Goal: Task Accomplishment & Management: Manage account settings

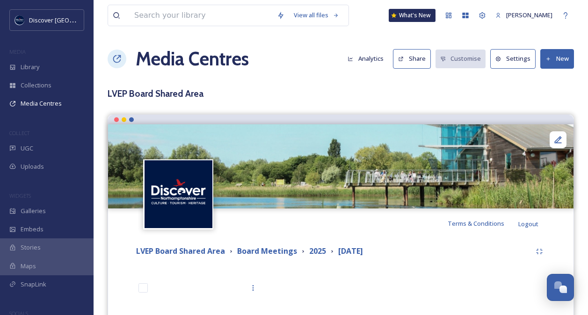
scroll to position [174, 0]
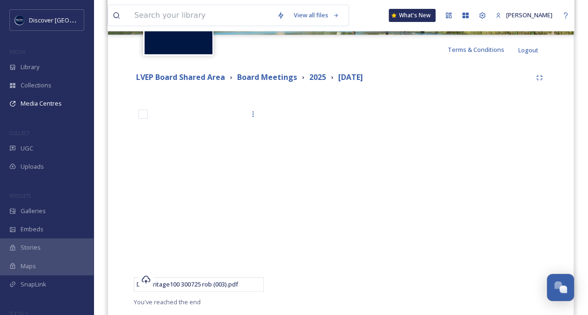
click at [519, 190] on div at bounding box center [480, 201] width 135 height 192
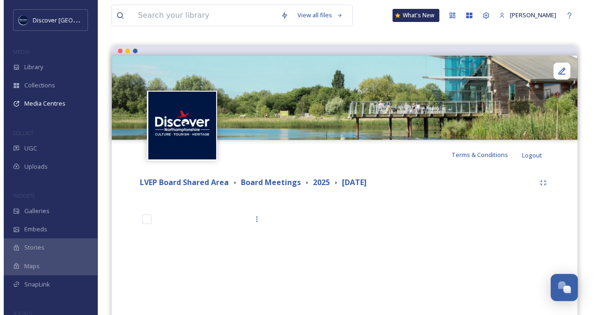
scroll to position [0, 0]
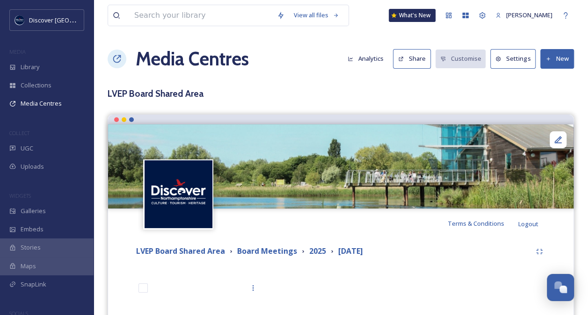
click at [555, 58] on button "New" at bounding box center [557, 58] width 34 height 19
click at [550, 79] on span "Add Files" at bounding box center [550, 80] width 25 height 9
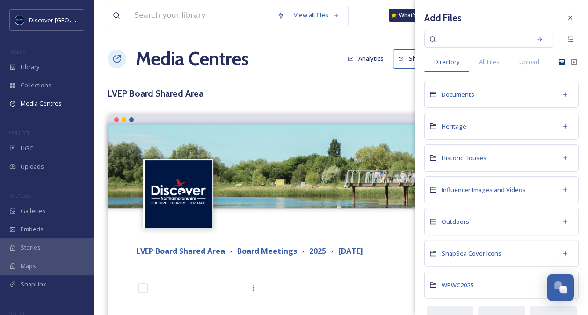
click at [558, 61] on icon at bounding box center [561, 61] width 7 height 7
click at [524, 62] on span "Upload" at bounding box center [529, 62] width 20 height 9
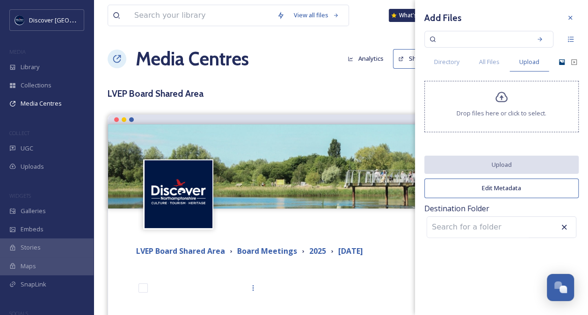
click at [498, 106] on div "Drop files here or click to select." at bounding box center [501, 106] width 154 height 51
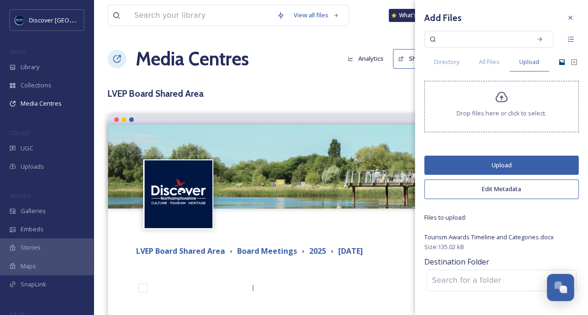
click at [499, 166] on button "Upload" at bounding box center [501, 165] width 154 height 19
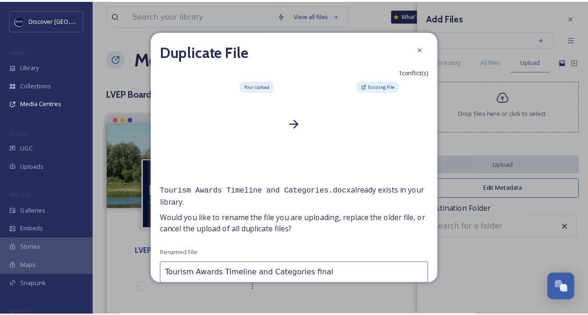
scroll to position [53, 0]
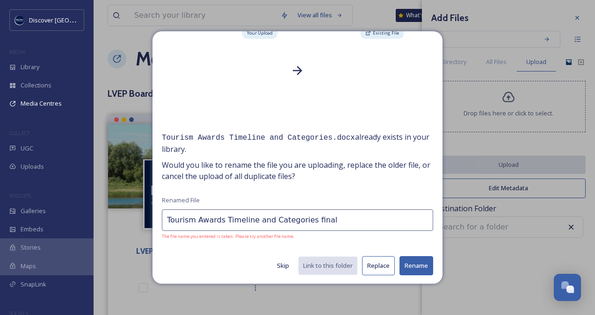
type input "Tourism Awards Timeline and Categories final"
click at [408, 265] on button "Rename" at bounding box center [416, 265] width 34 height 19
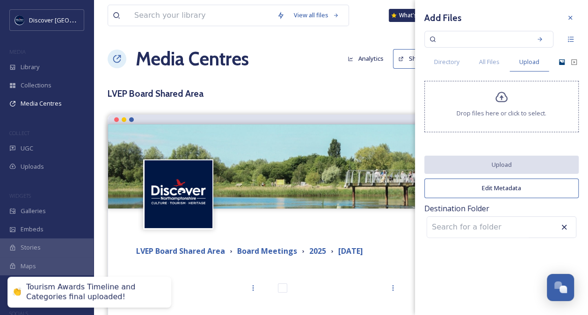
click at [383, 213] on div "Terms & Conditions Logout" at bounding box center [340, 224] width 465 height 30
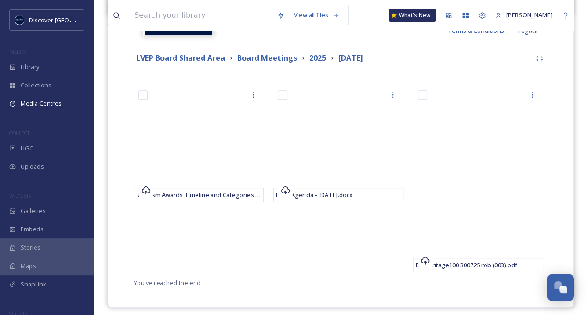
scroll to position [196, 0]
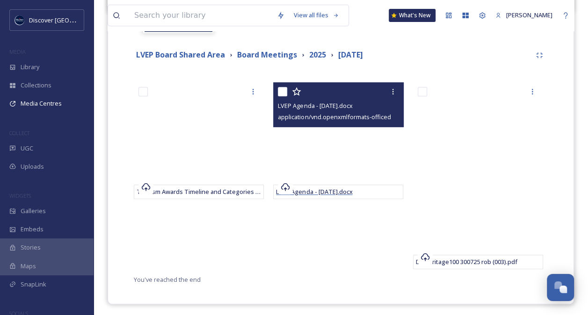
click at [340, 191] on span "LVEP Agenda - [DATE].docx" at bounding box center [314, 192] width 76 height 8
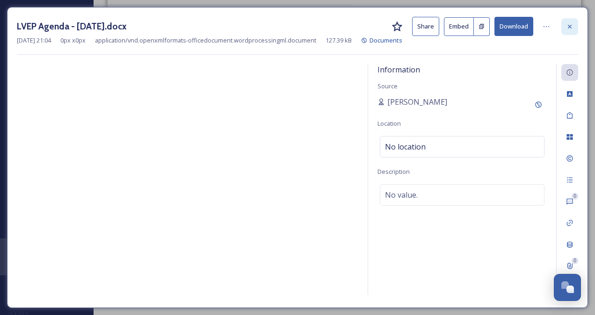
click at [567, 24] on icon at bounding box center [569, 26] width 7 height 7
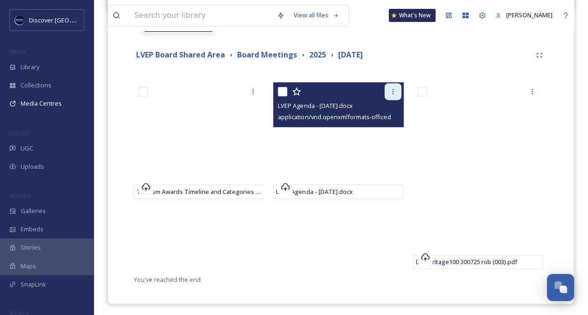
click at [394, 90] on icon at bounding box center [392, 91] width 7 height 7
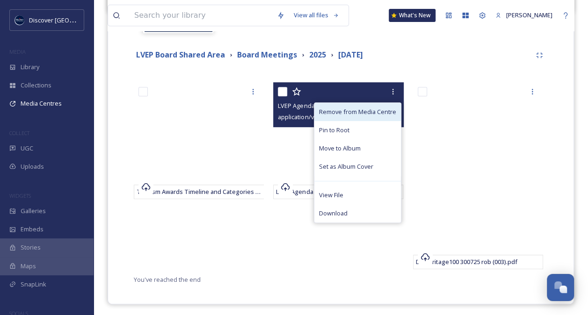
click at [364, 112] on span "Remove from Media Centre" at bounding box center [357, 112] width 77 height 9
click at [363, 111] on span "Remove from Media Centre" at bounding box center [357, 112] width 77 height 9
click at [343, 108] on span "Remove from Media Centre" at bounding box center [357, 112] width 77 height 9
click at [395, 88] on icon at bounding box center [392, 91] width 7 height 7
click at [371, 108] on span "Remove from Media Centre" at bounding box center [357, 112] width 77 height 9
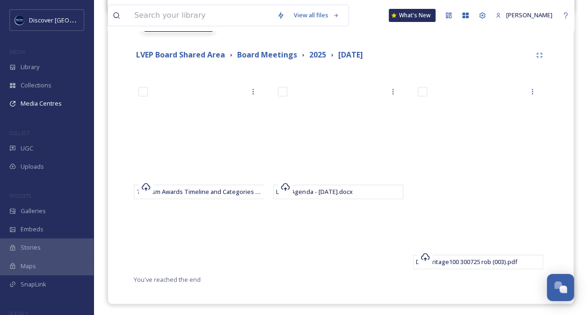
click at [281, 247] on div "LVEP Agenda - [DATE].docx" at bounding box center [340, 178] width 135 height 192
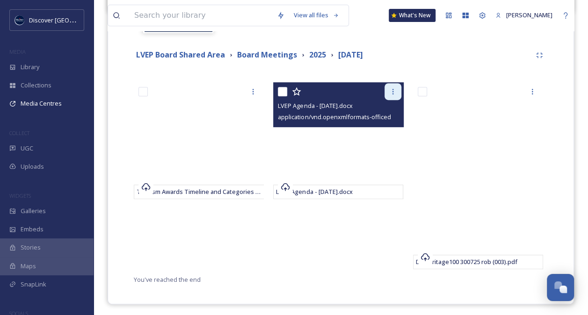
click at [390, 88] on icon at bounding box center [392, 91] width 7 height 7
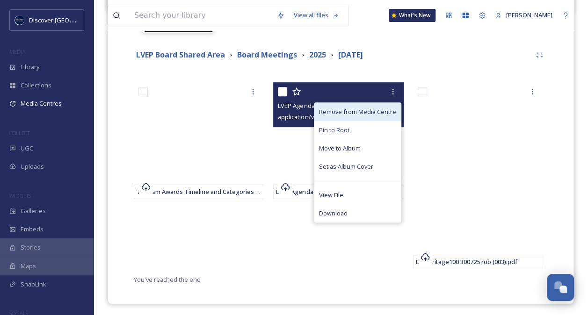
click at [364, 113] on span "Remove from Media Centre" at bounding box center [357, 112] width 77 height 9
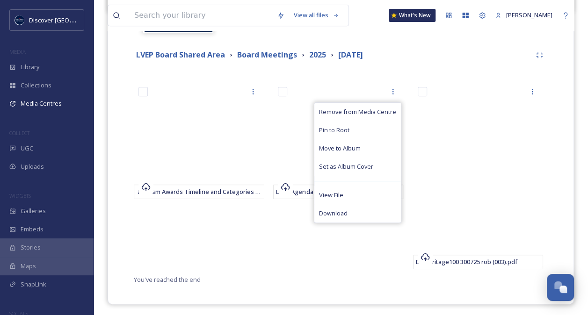
click at [338, 251] on div "LVEP Agenda - [DATE].docx Remove from Media Centre Pin to Root Move to Album Se…" at bounding box center [340, 178] width 135 height 192
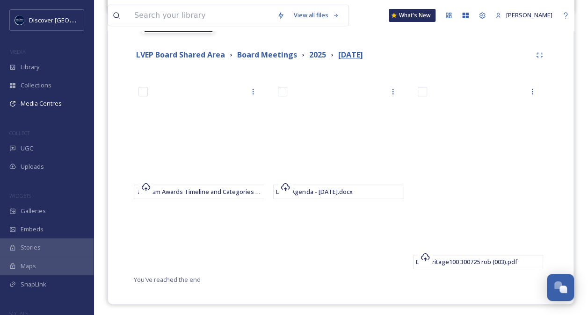
click at [357, 55] on strong "[DATE]" at bounding box center [350, 55] width 25 height 10
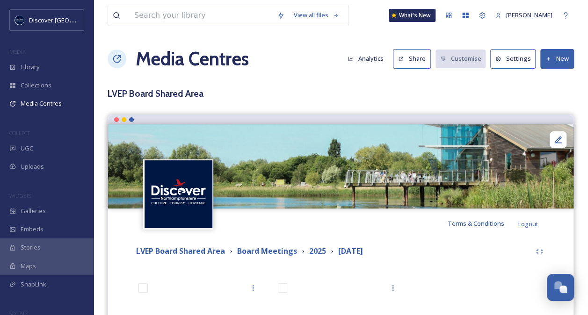
click at [556, 60] on button "New" at bounding box center [557, 58] width 34 height 19
click at [554, 73] on div "Add Files" at bounding box center [554, 81] width 40 height 18
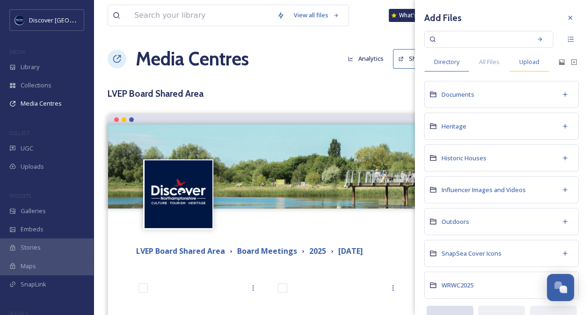
click at [534, 61] on span "Upload" at bounding box center [529, 62] width 20 height 9
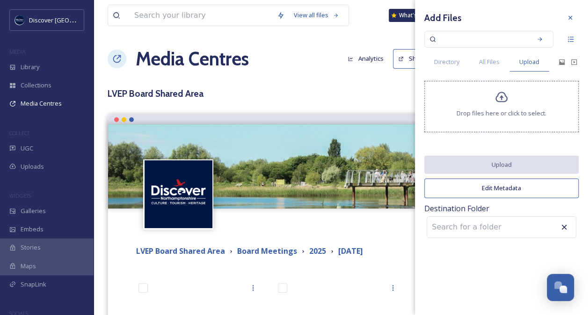
click at [494, 109] on span "Drop files here or click to select." at bounding box center [501, 113] width 90 height 9
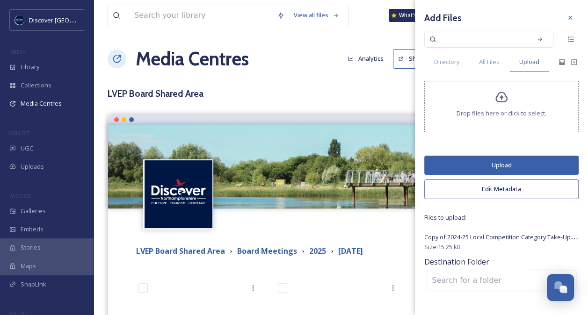
click at [506, 163] on button "Upload" at bounding box center [501, 165] width 154 height 19
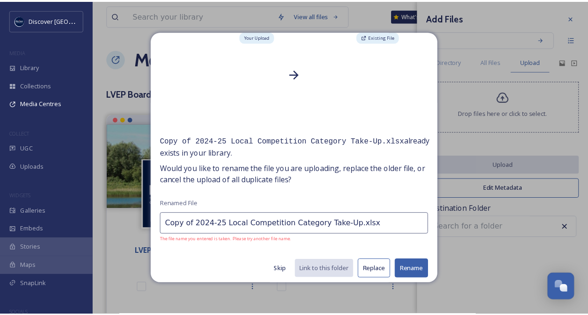
scroll to position [53, 0]
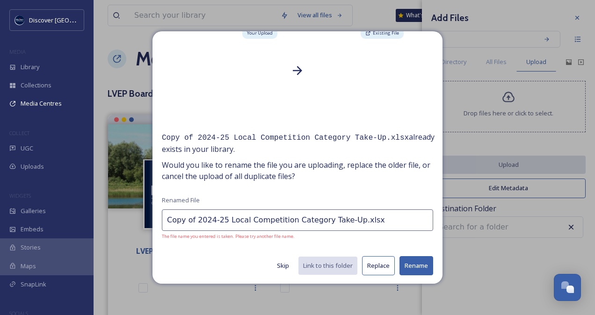
drag, startPoint x: 222, startPoint y: 220, endPoint x: 148, endPoint y: 216, distance: 73.5
click at [148, 216] on div "Duplicate File 1 conflict(s) Your Upload Existing File Copy of 2024-25 Local Co…" at bounding box center [297, 157] width 595 height 315
type input "Local Competition Category Take-Up.xlsx"
click at [406, 263] on button "Rename" at bounding box center [416, 265] width 34 height 19
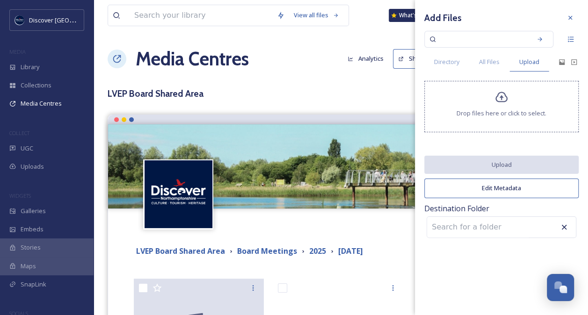
click at [565, 225] on icon at bounding box center [563, 227] width 9 height 9
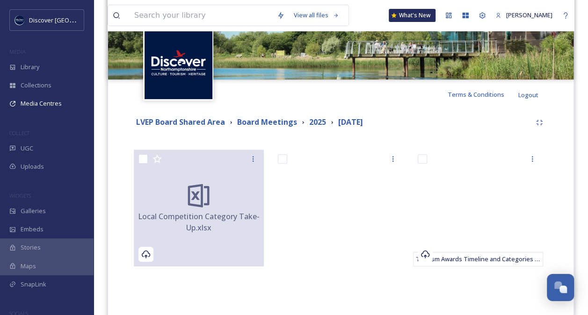
scroll to position [0, 0]
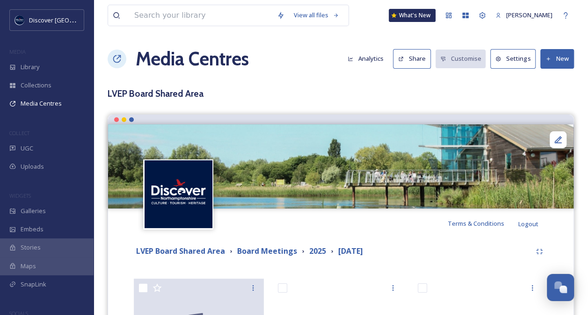
click at [552, 54] on button "New" at bounding box center [557, 58] width 34 height 19
click at [543, 79] on span "Add Files" at bounding box center [550, 80] width 25 height 9
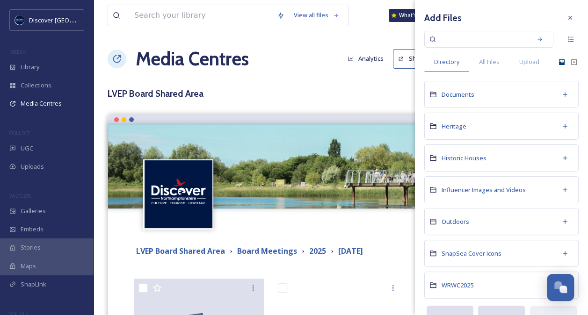
click at [559, 63] on icon at bounding box center [562, 62] width 6 height 6
click at [558, 61] on icon at bounding box center [561, 61] width 7 height 7
click at [559, 64] on icon at bounding box center [562, 62] width 6 height 6
click at [558, 63] on icon at bounding box center [561, 61] width 7 height 7
click at [558, 60] on icon at bounding box center [561, 61] width 7 height 7
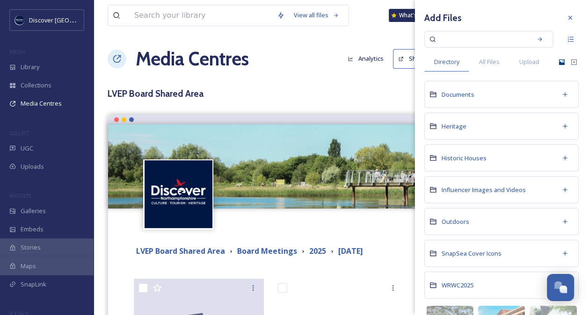
click at [558, 61] on icon at bounding box center [561, 61] width 7 height 7
click at [528, 61] on span "Upload" at bounding box center [529, 62] width 20 height 9
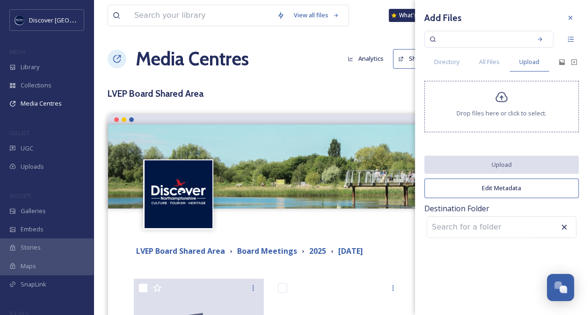
click at [501, 109] on span "Drop files here or click to select." at bounding box center [501, 113] width 90 height 9
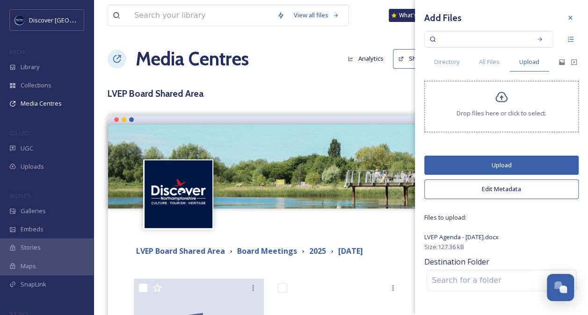
click at [503, 162] on button "Upload" at bounding box center [501, 165] width 154 height 19
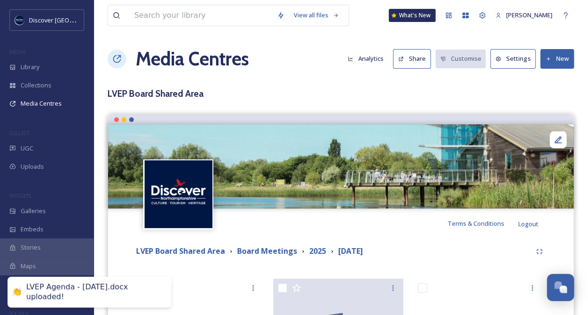
click at [364, 223] on div "Terms & Conditions Logout" at bounding box center [340, 224] width 465 height 30
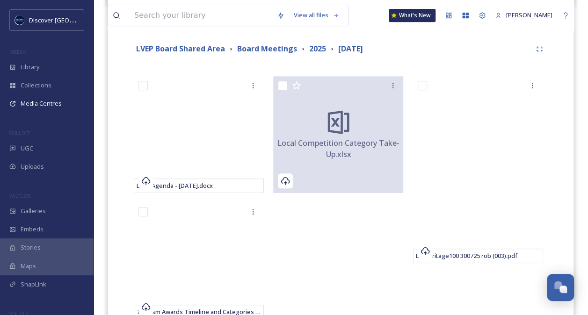
scroll to position [211, 0]
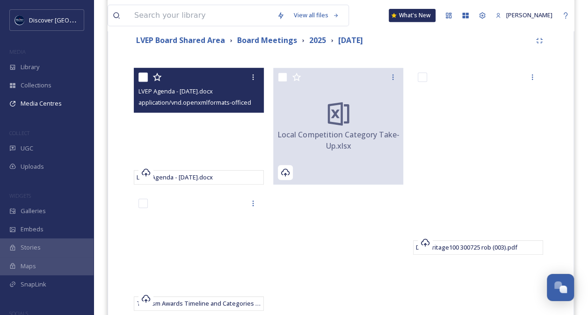
click at [235, 105] on span "application/vnd.openxmlformats-officedocument.wordprocessingml.document | 127.3…" at bounding box center [270, 102] width 264 height 9
click at [199, 92] on span "LVEP Agenda - [DATE].docx" at bounding box center [175, 91] width 74 height 8
click at [169, 179] on span "LVEP Agenda - [DATE].docx" at bounding box center [175, 177] width 76 height 8
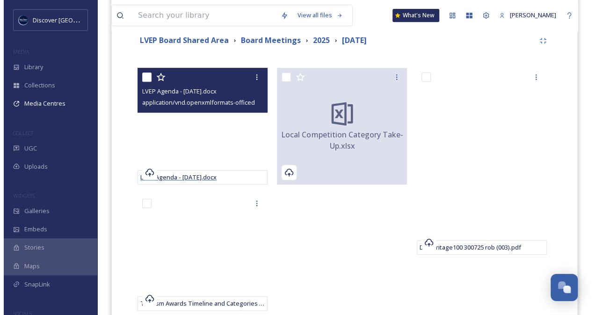
scroll to position [199, 0]
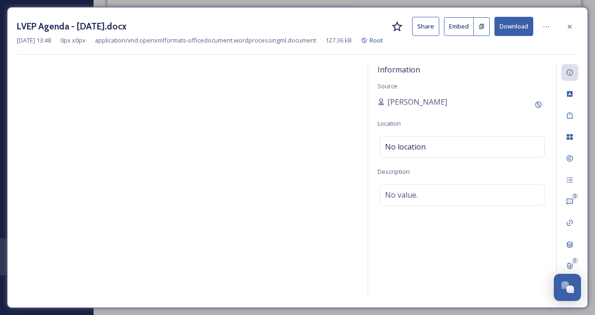
drag, startPoint x: 361, startPoint y: 114, endPoint x: 361, endPoint y: 124, distance: 10.3
click at [361, 124] on div "Information Source [PERSON_NAME] Location No location Description No value. 0 0" at bounding box center [297, 181] width 561 height 234
click at [570, 26] on icon at bounding box center [570, 26] width 4 height 4
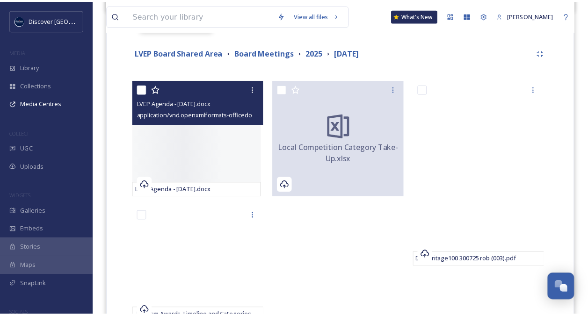
scroll to position [211, 0]
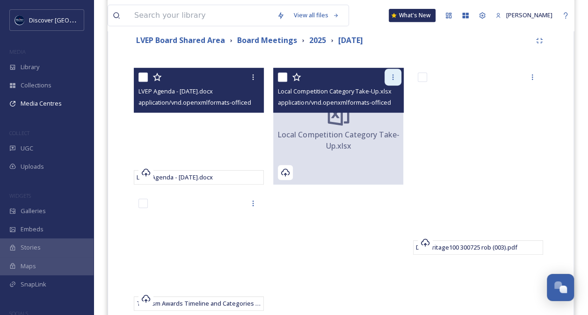
click at [390, 74] on icon at bounding box center [392, 76] width 7 height 7
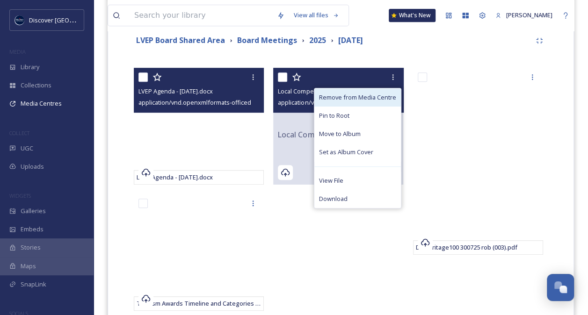
click at [355, 96] on span "Remove from Media Centre" at bounding box center [357, 97] width 77 height 9
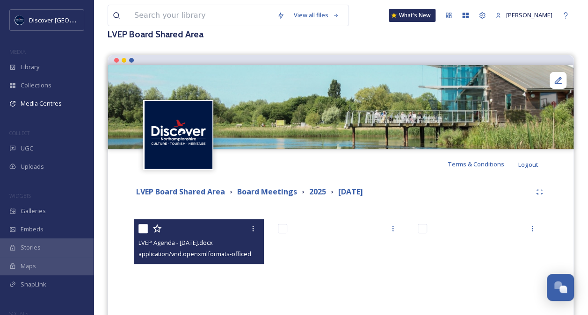
scroll to position [0, 0]
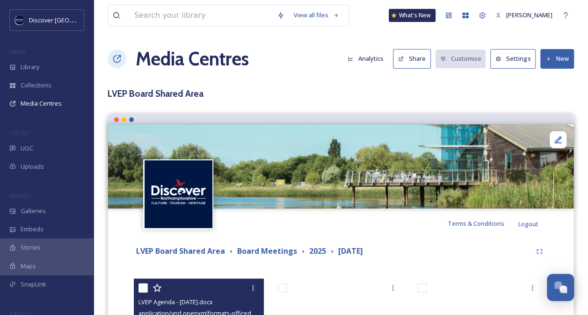
click at [559, 64] on button "New" at bounding box center [557, 58] width 34 height 19
click at [551, 82] on span "Add Files" at bounding box center [550, 80] width 25 height 9
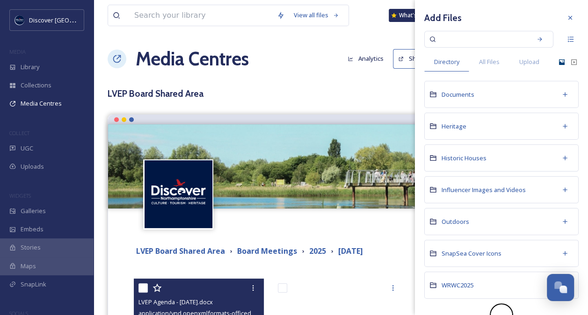
click at [559, 62] on icon at bounding box center [562, 62] width 6 height 6
click at [520, 61] on span "Upload" at bounding box center [529, 62] width 20 height 9
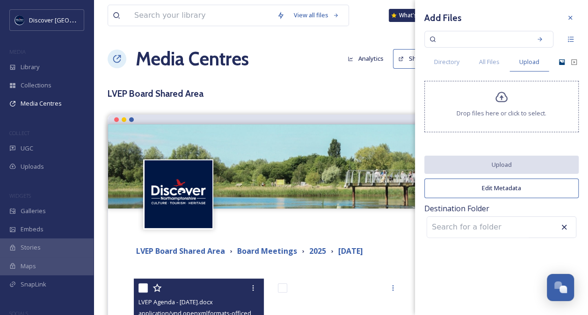
click at [499, 102] on icon at bounding box center [501, 97] width 12 height 11
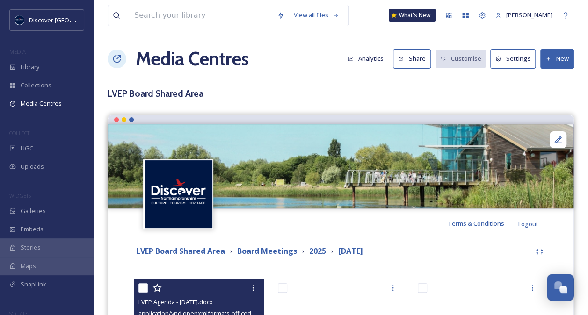
click at [387, 245] on div "LVEP Board Shared Area Board Meetings 2025 [DATE]" at bounding box center [341, 251] width 414 height 17
click at [554, 61] on button "New" at bounding box center [557, 58] width 34 height 19
click at [550, 77] on span "Add Files" at bounding box center [550, 80] width 25 height 9
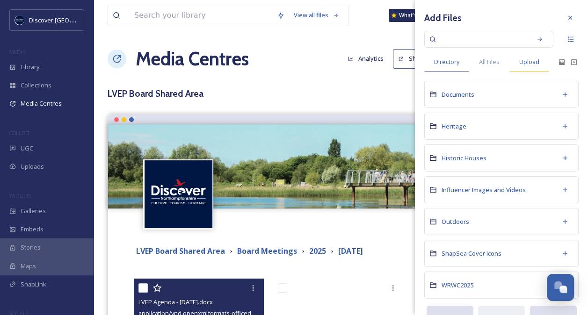
click at [531, 62] on span "Upload" at bounding box center [529, 62] width 20 height 9
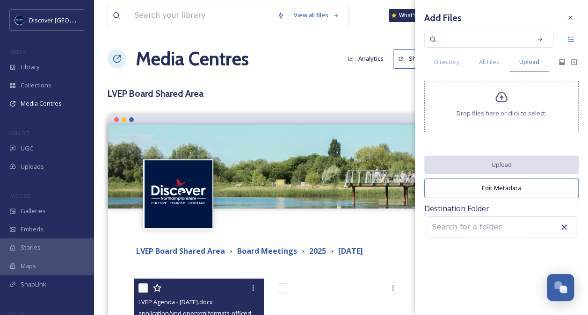
click at [501, 94] on icon at bounding box center [502, 98] width 14 height 14
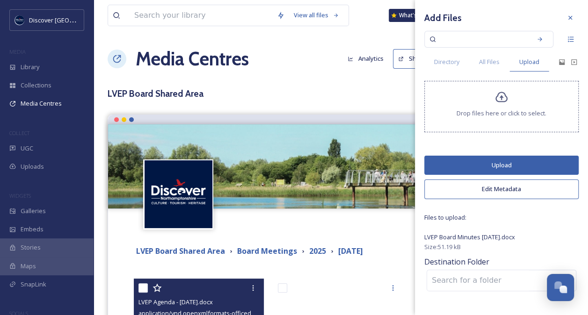
click at [503, 161] on button "Upload" at bounding box center [501, 165] width 154 height 19
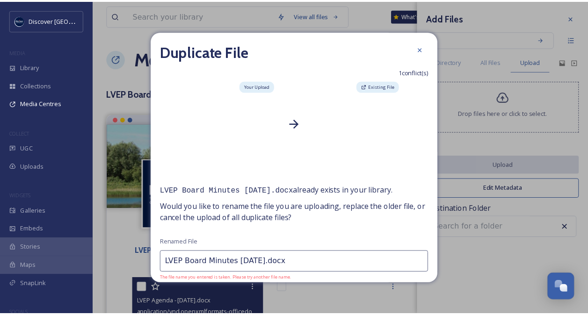
scroll to position [42, 0]
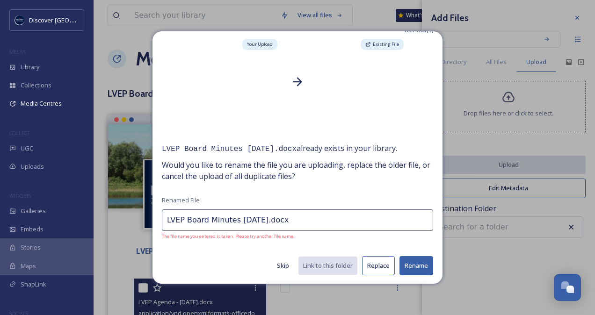
click at [285, 219] on input "LVEP Board Minutes [DATE].docx" at bounding box center [297, 221] width 271 height 22
click at [245, 219] on input "LVEP Board Minutes [DATE].docx" at bounding box center [297, 221] width 271 height 22
type input "LVEP Board Minutes June.docx"
click at [413, 263] on button "Rename" at bounding box center [416, 265] width 34 height 19
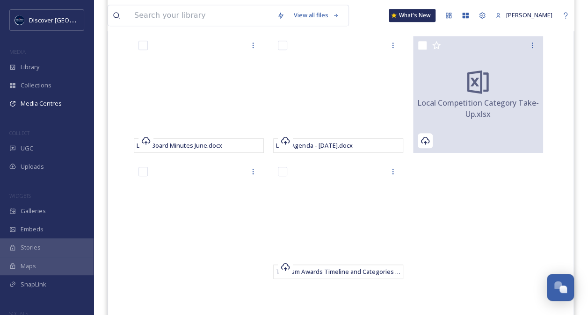
scroll to position [243, 0]
click at [513, 197] on div "Local Competition Category Take-Up.xlsx" at bounding box center [480, 195] width 135 height 318
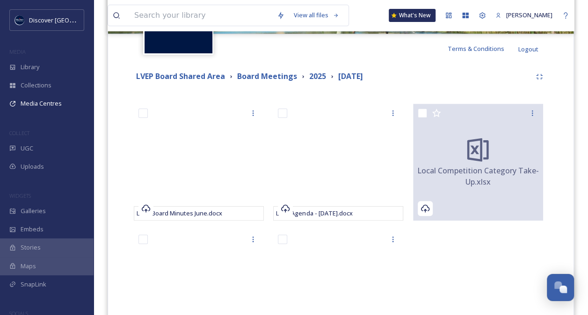
scroll to position [86, 0]
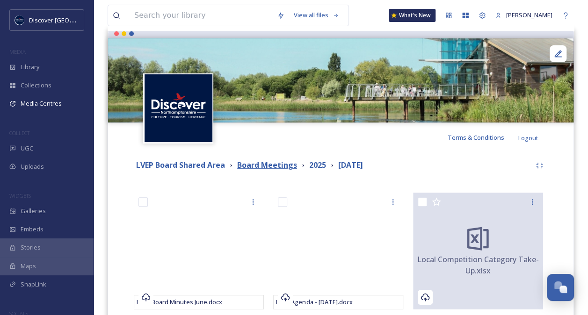
click at [261, 165] on strong "Board Meetings" at bounding box center [267, 165] width 60 height 10
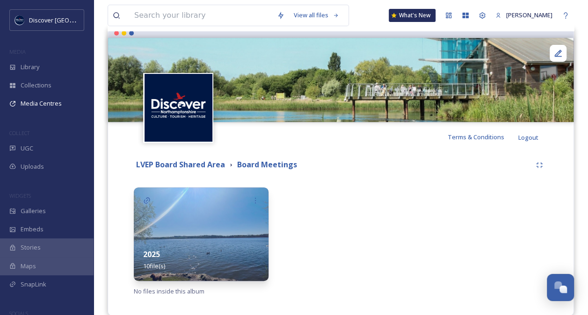
scroll to position [92, 0]
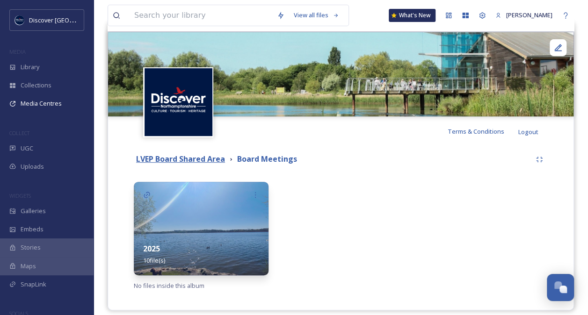
click at [197, 157] on strong "LVEP Board Shared Area" at bounding box center [180, 159] width 89 height 10
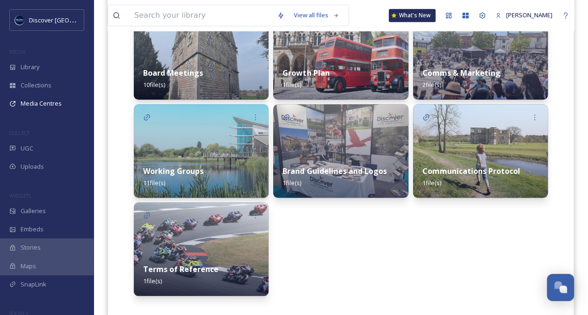
scroll to position [268, 0]
click at [190, 242] on img at bounding box center [201, 249] width 135 height 94
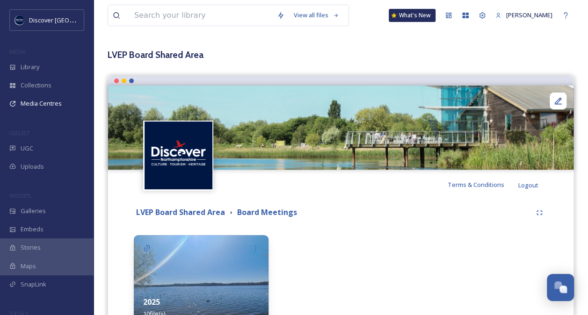
scroll to position [101, 0]
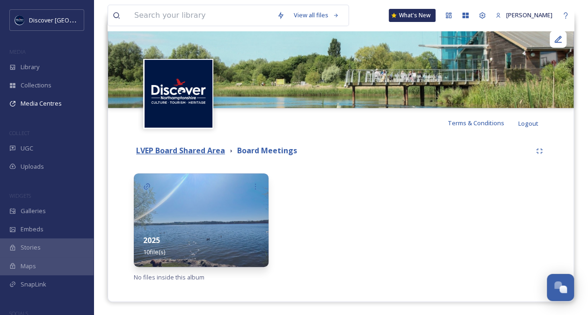
click at [198, 145] on strong "LVEP Board Shared Area" at bounding box center [180, 150] width 89 height 10
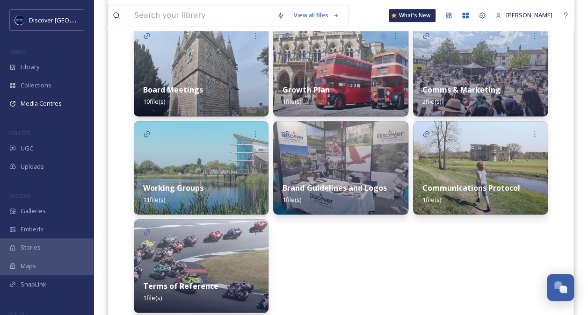
scroll to position [250, 0]
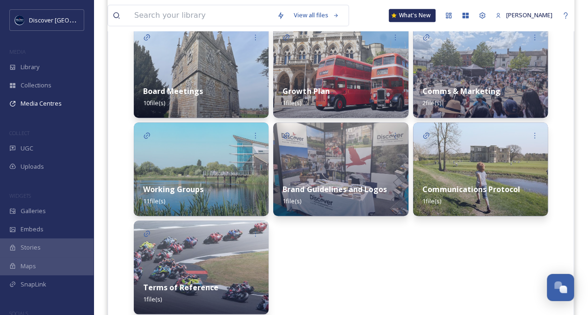
click at [216, 192] on div "Working Groups 11 file(s)" at bounding box center [201, 195] width 135 height 42
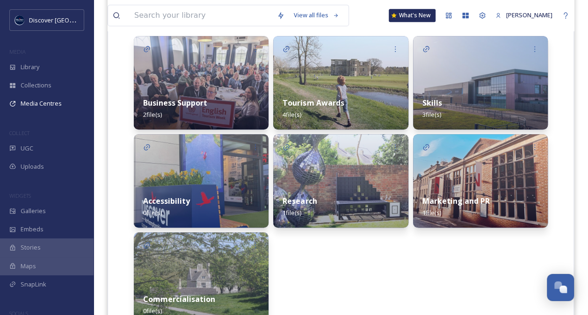
scroll to position [238, 0]
click at [199, 101] on strong "Business Support" at bounding box center [175, 103] width 64 height 10
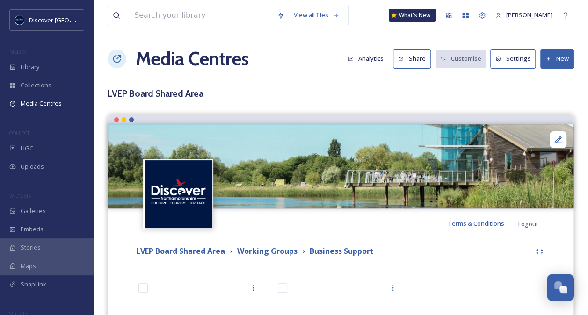
click at [552, 54] on button "New" at bounding box center [557, 58] width 34 height 19
click at [554, 78] on span "Add Files" at bounding box center [550, 80] width 25 height 9
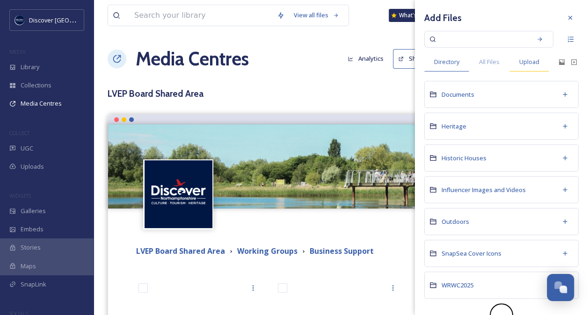
click at [528, 62] on span "Upload" at bounding box center [529, 62] width 20 height 9
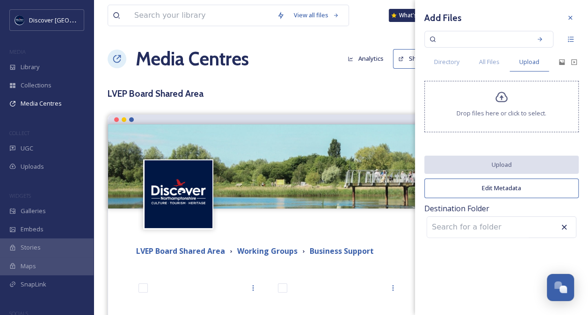
click at [495, 99] on icon at bounding box center [502, 98] width 14 height 14
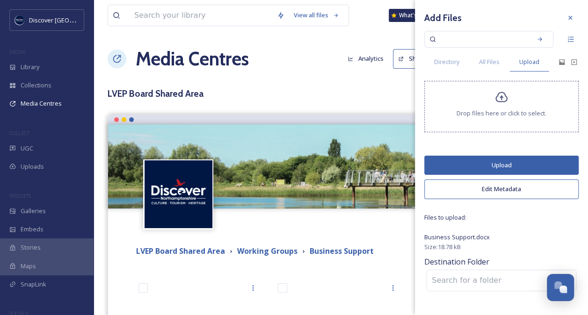
click at [501, 166] on button "Upload" at bounding box center [501, 165] width 154 height 19
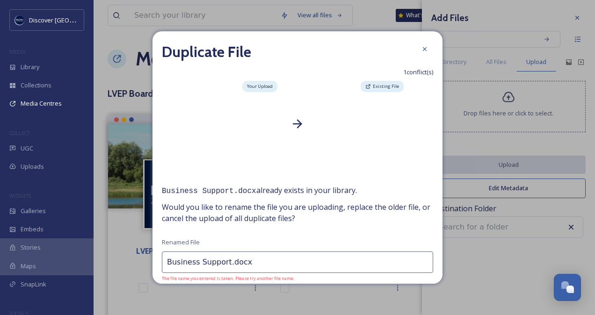
click at [224, 260] on input "Business Support.docx" at bounding box center [297, 263] width 271 height 22
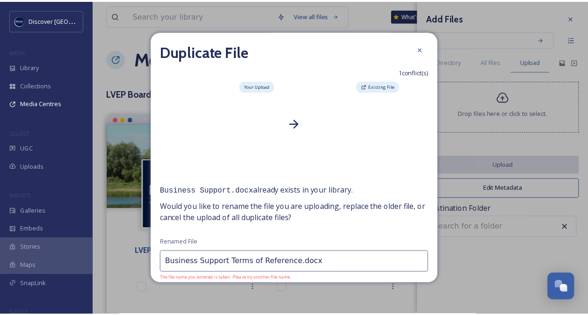
scroll to position [42, 0]
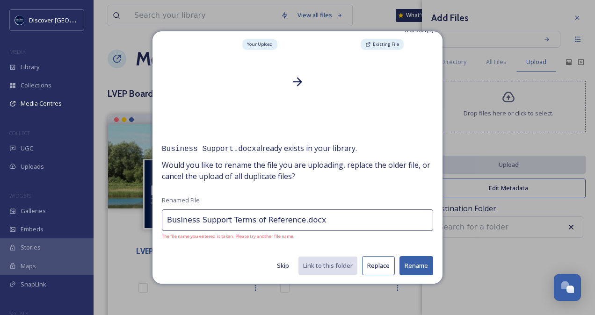
type input "Business Support Terms of Reference.docx"
click at [413, 264] on button "Rename" at bounding box center [416, 265] width 34 height 19
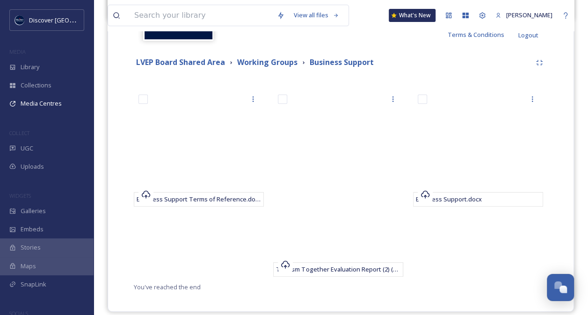
scroll to position [189, 0]
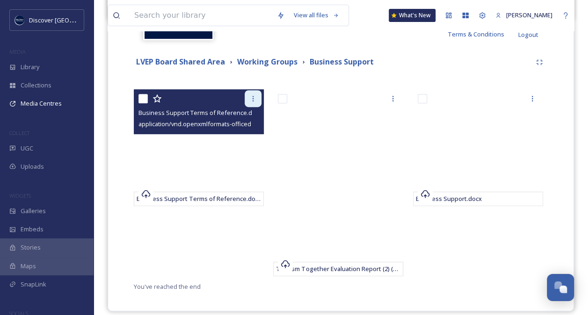
click at [249, 95] on icon at bounding box center [252, 98] width 7 height 7
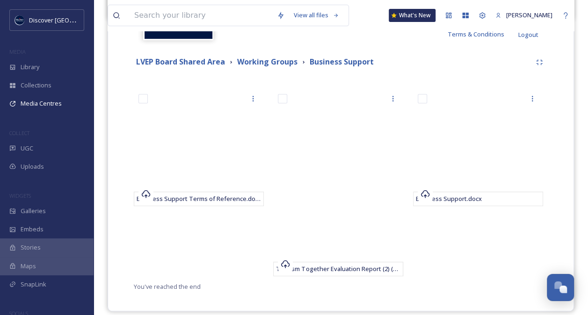
click at [219, 258] on div "Business Support Terms of Reference.docx" at bounding box center [201, 185] width 135 height 192
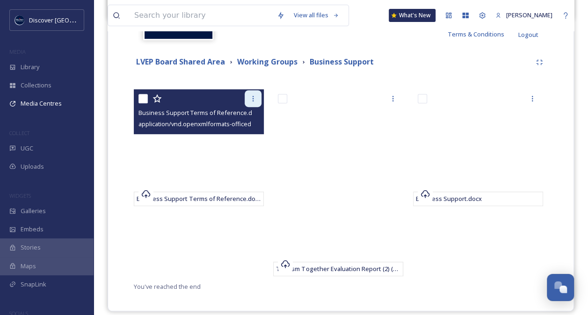
click at [245, 98] on div at bounding box center [253, 98] width 17 height 17
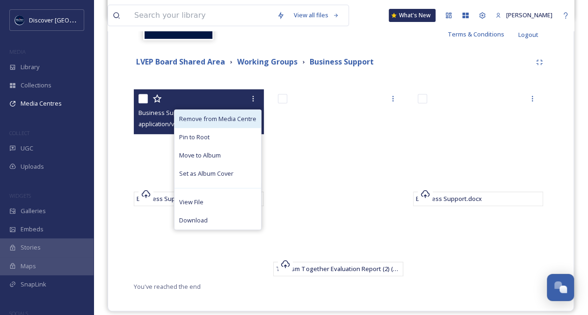
click at [224, 117] on span "Remove from Media Centre" at bounding box center [217, 119] width 77 height 9
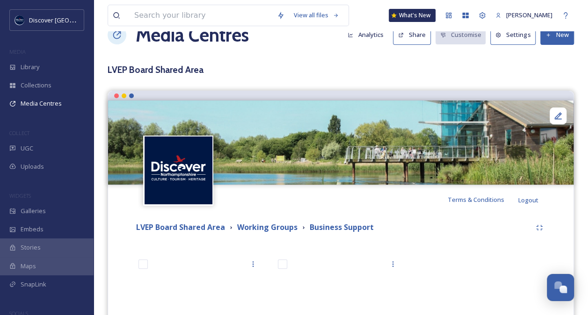
scroll to position [22, 0]
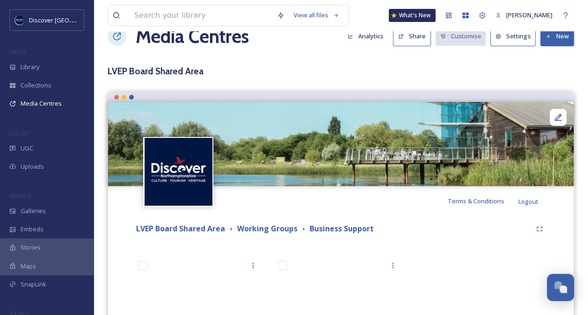
click at [559, 39] on button "New" at bounding box center [557, 36] width 34 height 19
click at [556, 55] on span "Add Files" at bounding box center [550, 58] width 25 height 9
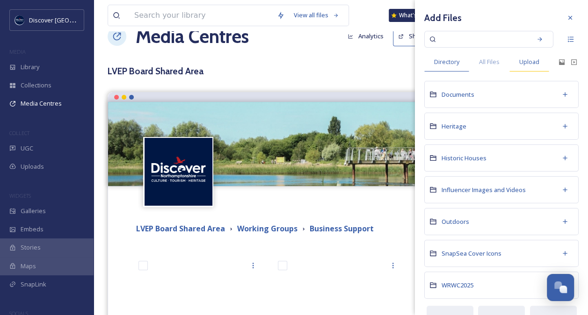
click at [529, 66] on span "Upload" at bounding box center [529, 62] width 20 height 9
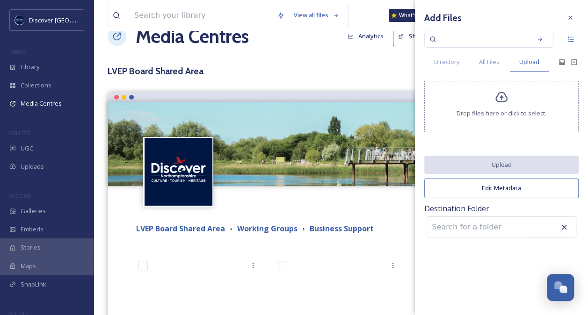
click at [503, 114] on span "Drop files here or click to select." at bounding box center [501, 113] width 90 height 9
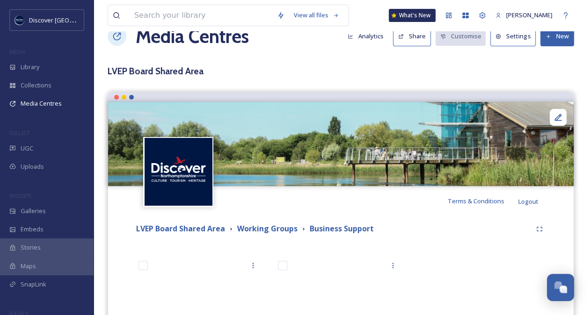
click at [378, 63] on div "View all files What's New [PERSON_NAME] Media Centres Analytics Share Customise…" at bounding box center [341, 235] width 494 height 515
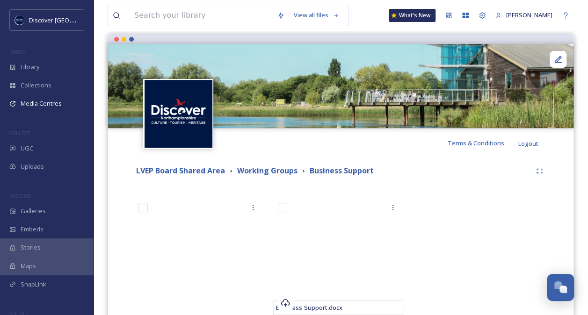
scroll to position [111, 0]
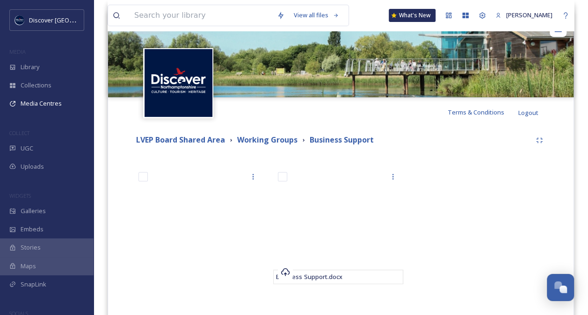
click at [458, 149] on div "LVEP Board Shared Area Working Groups Business Support Tourism Together Evaluat…" at bounding box center [340, 251] width 451 height 248
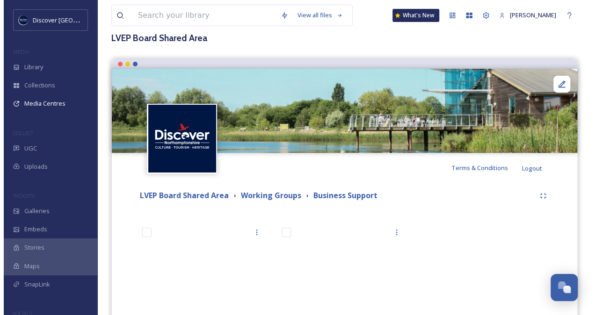
scroll to position [0, 0]
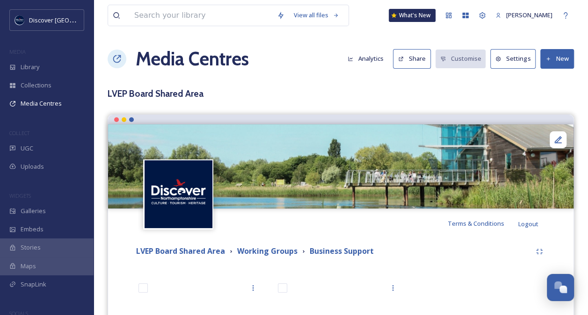
click at [555, 61] on button "New" at bounding box center [557, 58] width 34 height 19
click at [550, 78] on span "Add Files" at bounding box center [550, 80] width 25 height 9
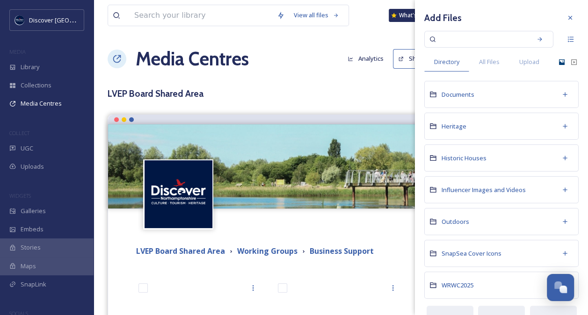
click at [559, 62] on icon at bounding box center [562, 62] width 6 height 6
click at [559, 59] on icon at bounding box center [562, 62] width 6 height 6
click at [537, 58] on span "Upload" at bounding box center [529, 62] width 20 height 9
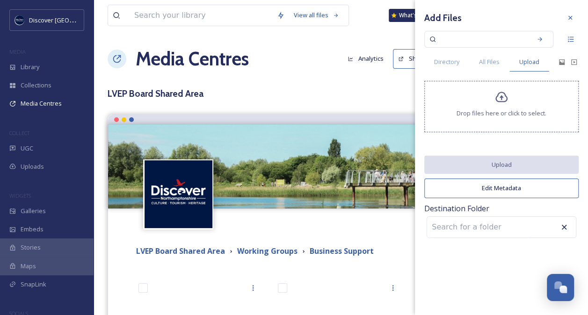
click at [506, 105] on div "Drop files here or click to select." at bounding box center [501, 106] width 154 height 51
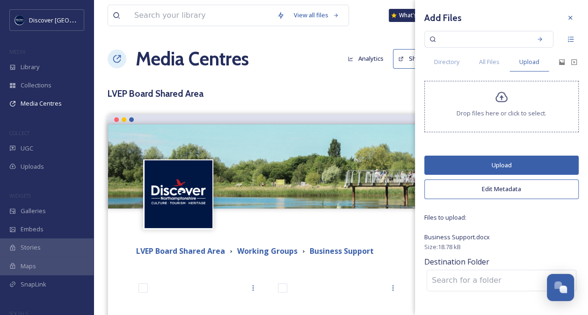
click at [499, 164] on button "Upload" at bounding box center [501, 165] width 154 height 19
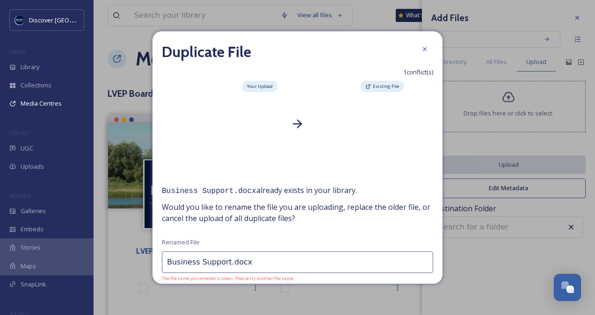
click at [224, 259] on input "Business Support.docx" at bounding box center [297, 263] width 271 height 22
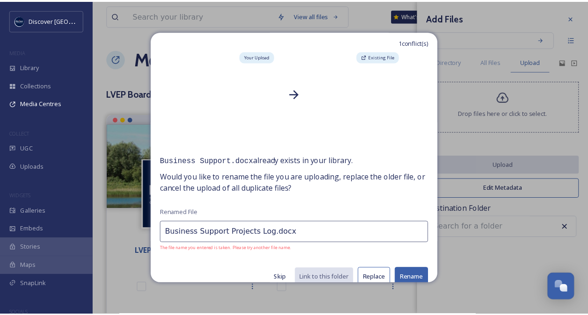
scroll to position [42, 0]
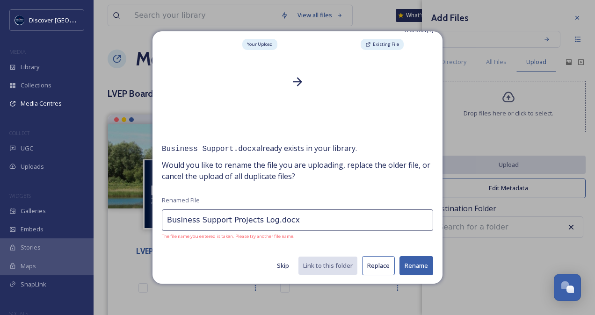
type input "Business Support Projects Log.docx"
click at [410, 263] on button "Rename" at bounding box center [416, 265] width 34 height 19
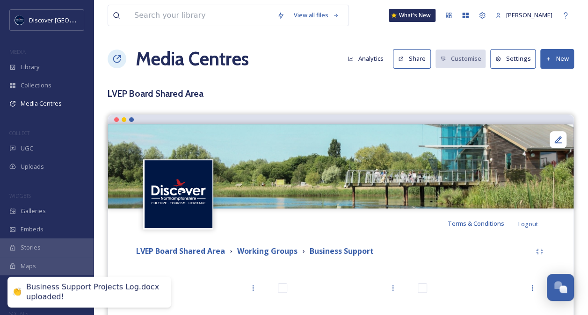
click at [365, 85] on div "View all files What's New [PERSON_NAME] Media Centres Analytics Share Customise…" at bounding box center [341, 285] width 494 height 571
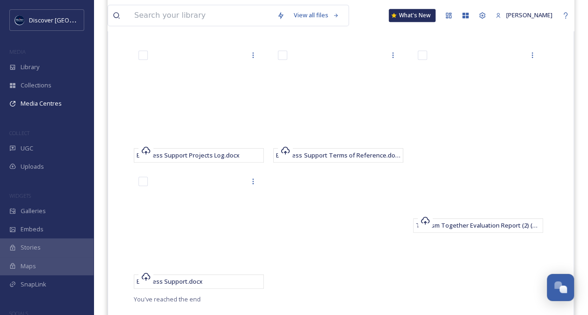
scroll to position [234, 0]
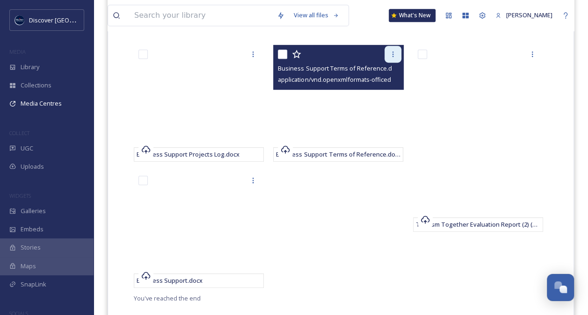
click at [389, 54] on icon at bounding box center [392, 54] width 7 height 7
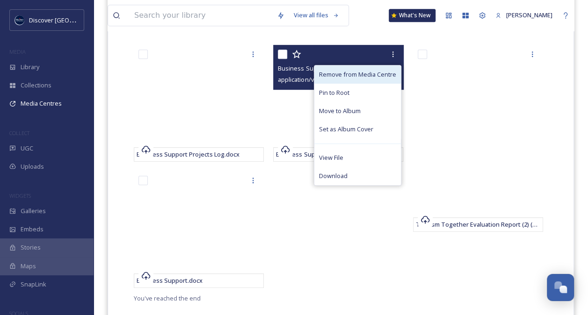
click at [375, 69] on div "Remove from Media Centre" at bounding box center [357, 74] width 87 height 18
click at [371, 72] on span "Remove from Media Centre" at bounding box center [357, 74] width 77 height 9
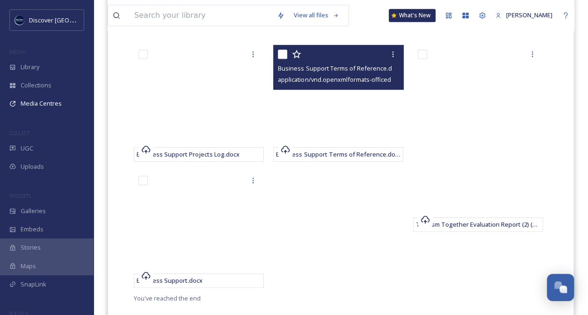
click at [370, 51] on div at bounding box center [339, 54] width 123 height 17
click at [395, 51] on icon at bounding box center [392, 54] width 7 height 7
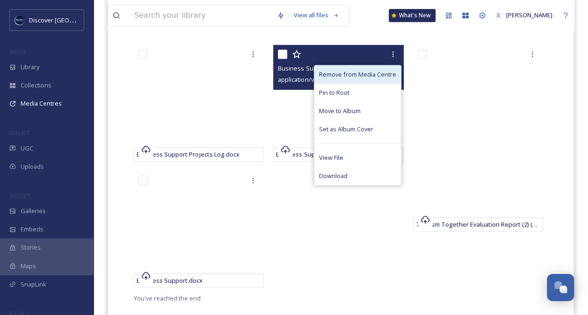
click at [368, 70] on span "Remove from Media Centre" at bounding box center [357, 74] width 77 height 9
click at [363, 73] on span "Remove from Media Centre" at bounding box center [357, 74] width 77 height 9
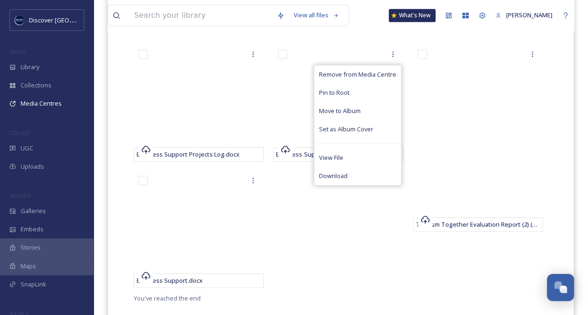
click at [376, 22] on div "View all files What's New [PERSON_NAME]" at bounding box center [341, 15] width 466 height 31
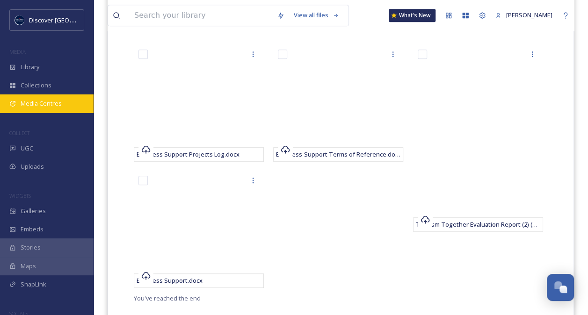
drag, startPoint x: 32, startPoint y: 102, endPoint x: 31, endPoint y: 108, distance: 6.2
click at [31, 108] on div "Media Centres" at bounding box center [47, 103] width 94 height 18
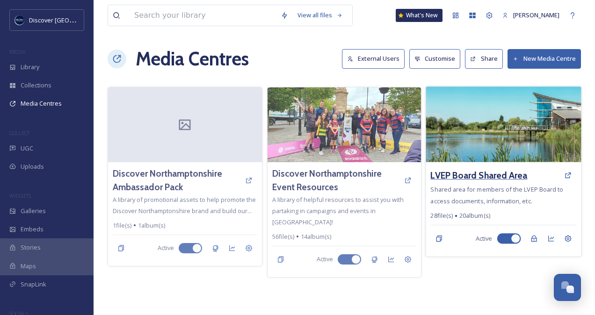
click at [471, 169] on h3 "LVEP Board Shared Area" at bounding box center [479, 176] width 97 height 14
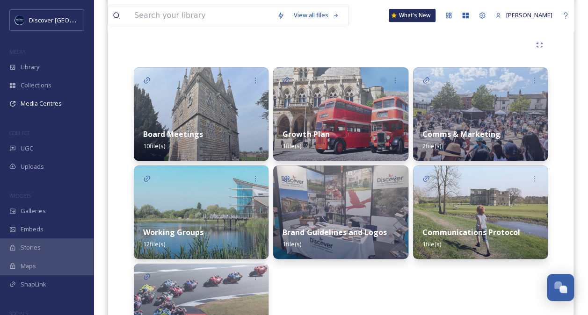
scroll to position [218, 0]
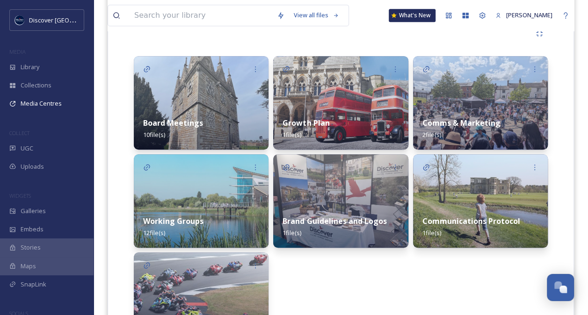
click at [213, 124] on div "Board Meetings 10 file(s)" at bounding box center [201, 129] width 135 height 42
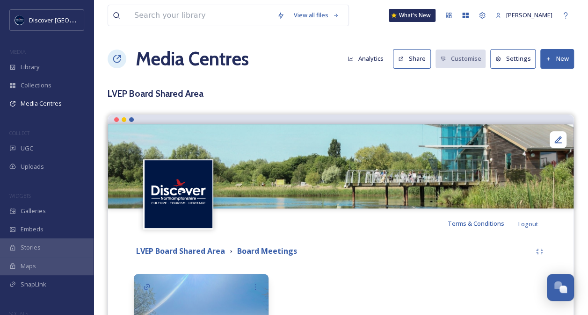
scroll to position [101, 0]
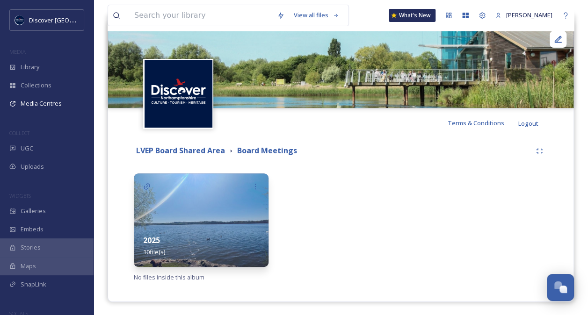
click at [202, 226] on div "2025 10 file(s)" at bounding box center [201, 246] width 135 height 42
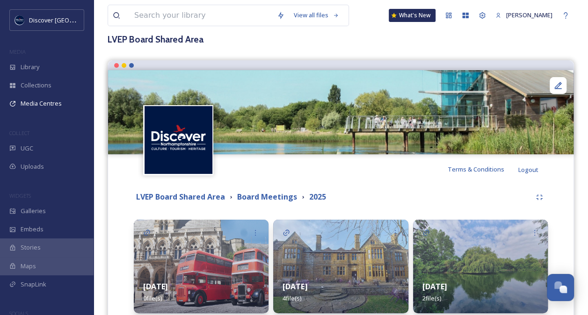
scroll to position [199, 0]
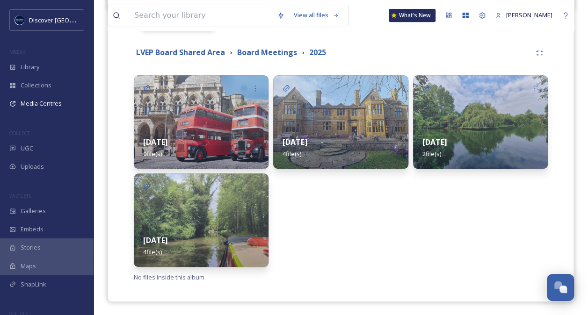
click at [189, 211] on img at bounding box center [201, 220] width 135 height 94
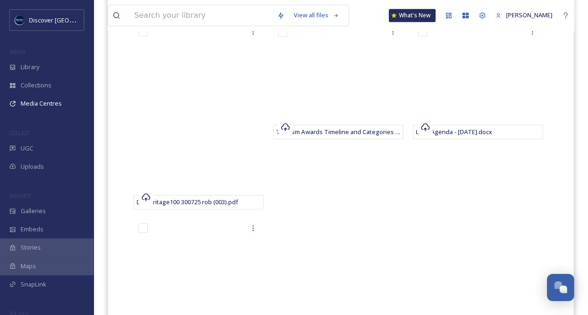
scroll to position [253, 0]
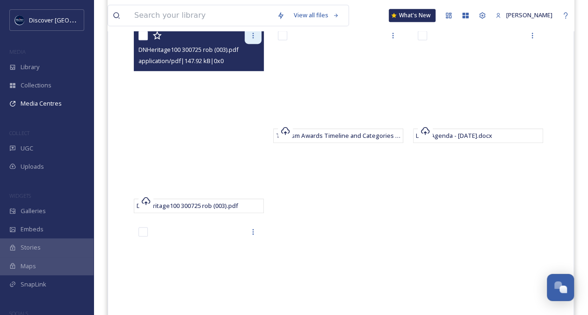
click at [247, 36] on div at bounding box center [253, 35] width 17 height 17
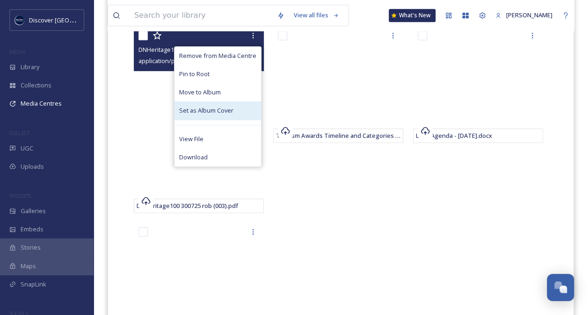
click at [184, 101] on div "Set as Album Cover" at bounding box center [217, 110] width 87 height 18
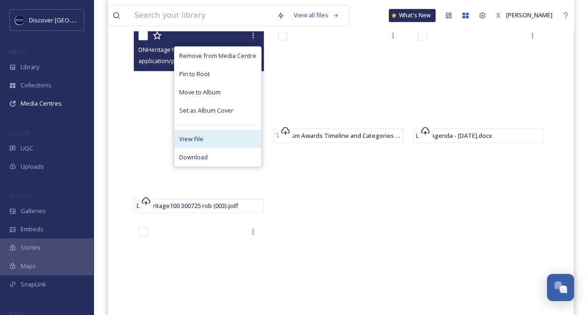
click at [198, 135] on span "View File" at bounding box center [191, 139] width 24 height 9
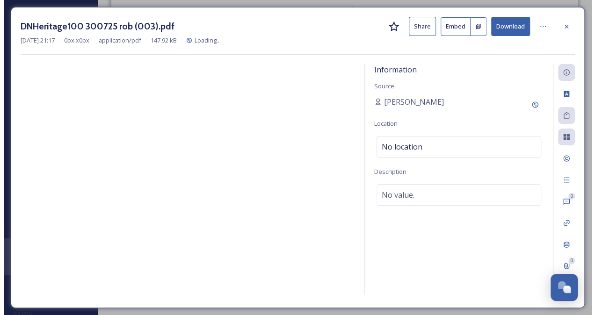
scroll to position [129, 0]
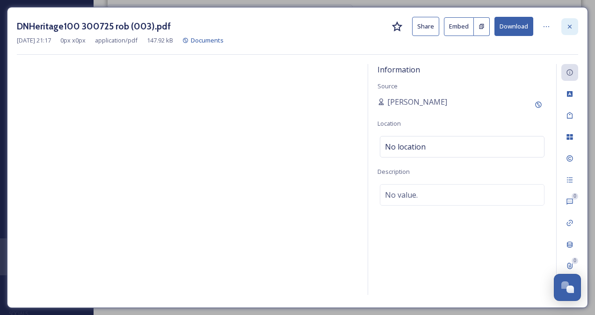
click at [570, 28] on icon at bounding box center [569, 26] width 7 height 7
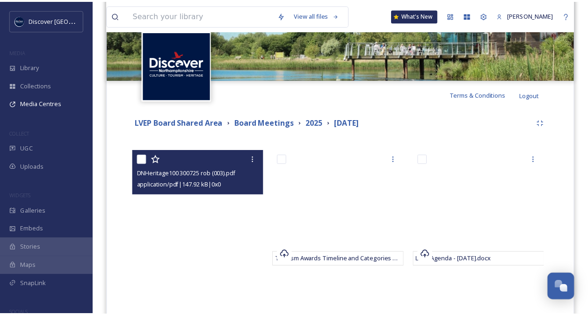
scroll to position [253, 0]
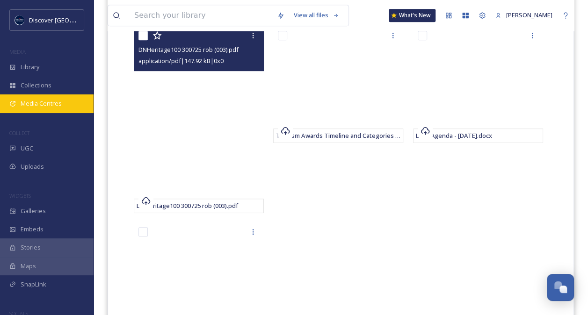
click at [29, 95] on div "Media Centres" at bounding box center [47, 103] width 94 height 18
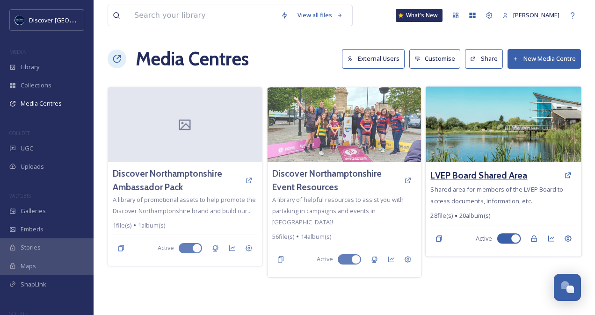
click at [495, 180] on h3 "LVEP Board Shared Area" at bounding box center [479, 176] width 97 height 14
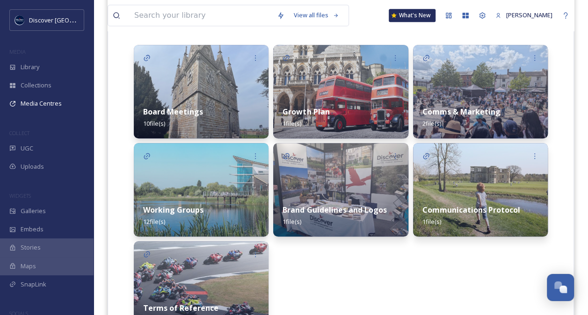
scroll to position [230, 0]
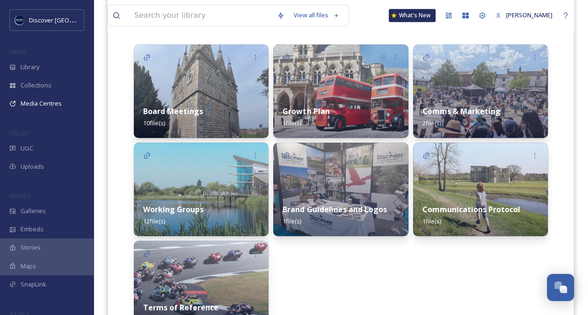
click at [189, 199] on div "Working Groups 12 file(s)" at bounding box center [201, 216] width 135 height 42
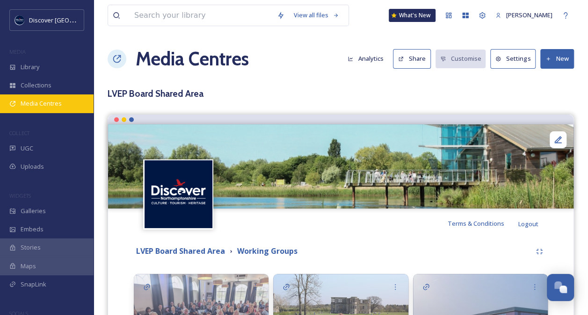
click at [51, 102] on span "Media Centres" at bounding box center [41, 103] width 41 height 9
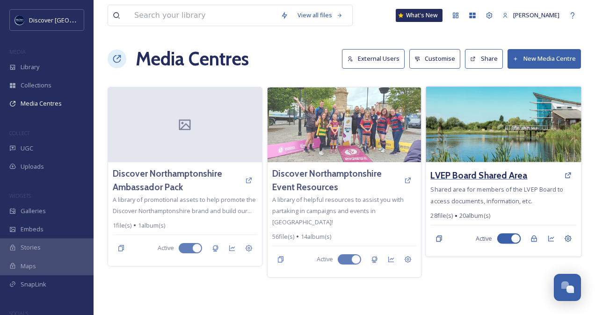
click at [503, 176] on h3 "LVEP Board Shared Area" at bounding box center [479, 176] width 97 height 14
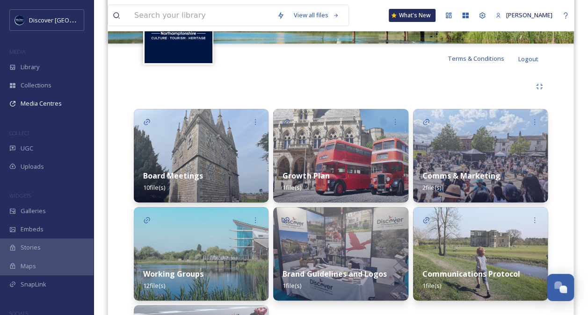
scroll to position [176, 0]
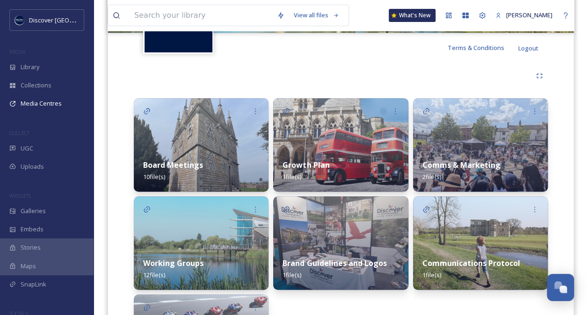
click at [210, 256] on div "Working Groups 12 file(s)" at bounding box center [201, 269] width 135 height 42
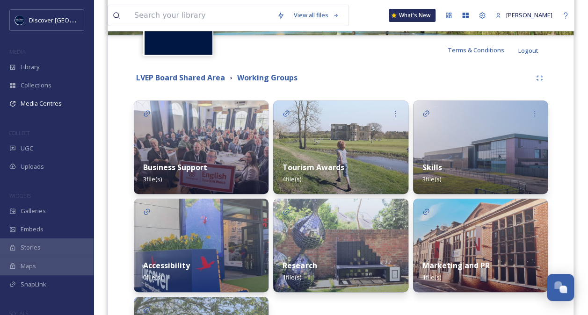
scroll to position [176, 0]
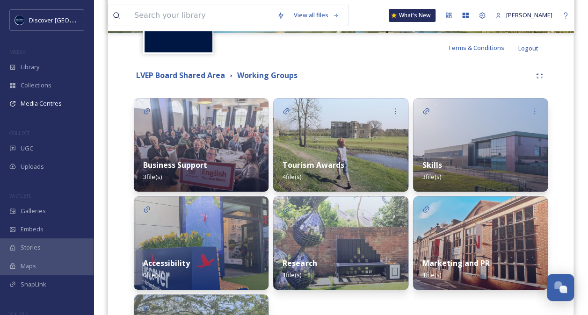
click at [182, 164] on strong "Business Support" at bounding box center [175, 165] width 64 height 10
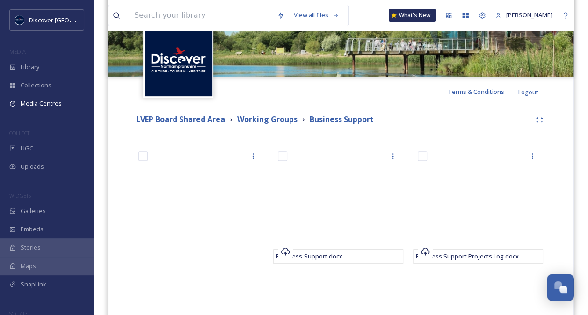
scroll to position [147, 0]
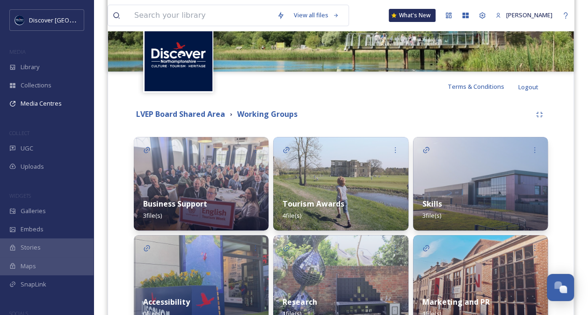
scroll to position [152, 0]
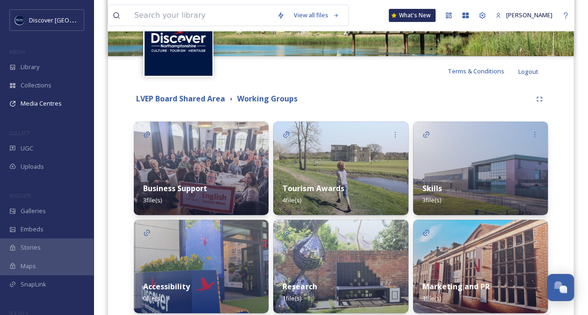
click at [322, 175] on div "Tourism Awards 4 file(s)" at bounding box center [340, 194] width 135 height 42
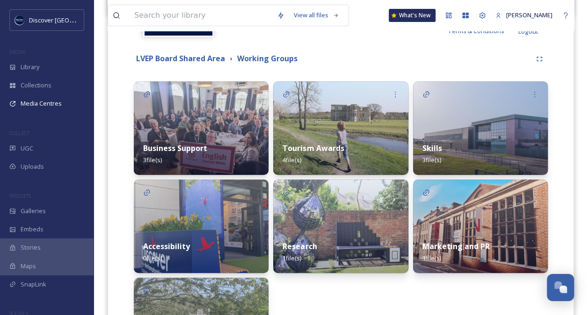
scroll to position [197, 0]
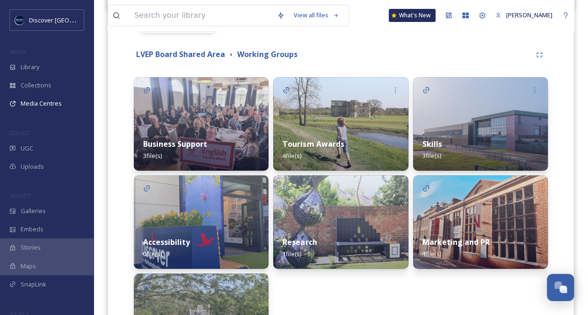
click at [486, 293] on div "Skills 3 file(s) Marketing and PR 1 file(s)" at bounding box center [480, 222] width 135 height 290
click at [203, 228] on div "Accessibility 0 file(s)" at bounding box center [201, 248] width 135 height 42
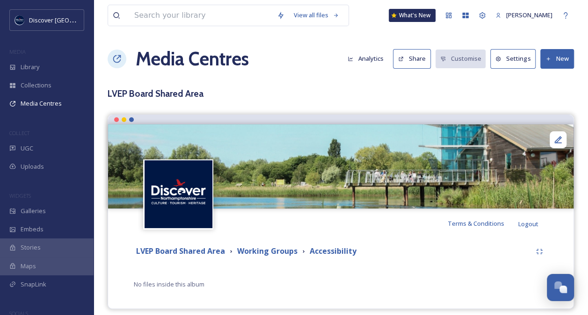
scroll to position [7, 0]
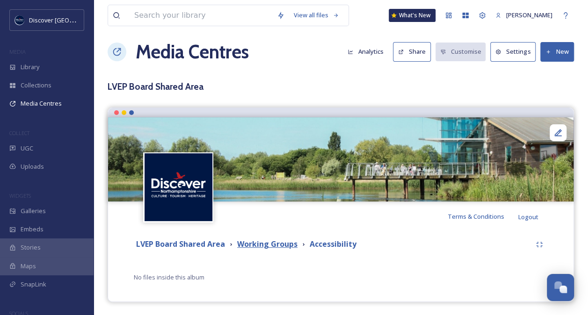
click at [278, 243] on strong "Working Groups" at bounding box center [267, 244] width 60 height 10
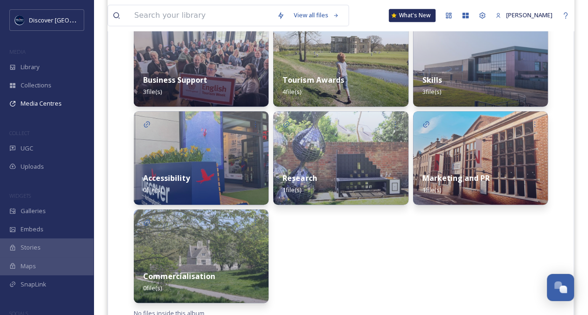
scroll to position [260, 0]
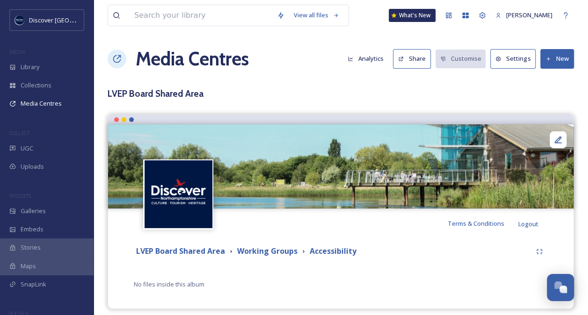
click at [202, 246] on div "LVEP Board Shared Area" at bounding box center [180, 252] width 89 height 12
click at [203, 251] on strong "LVEP Board Shared Area" at bounding box center [180, 251] width 89 height 10
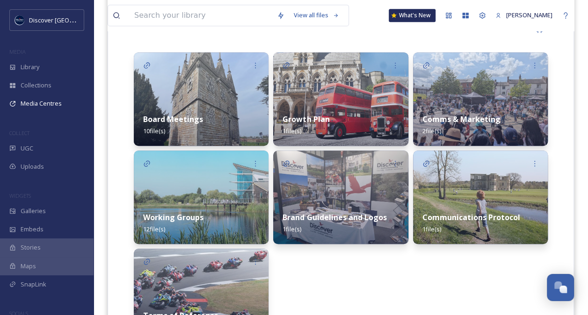
scroll to position [223, 0]
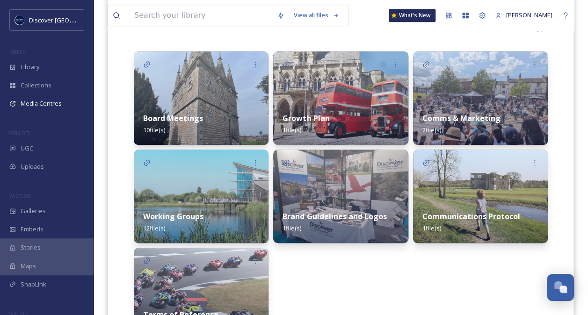
click at [201, 215] on strong "Working Groups" at bounding box center [173, 216] width 60 height 10
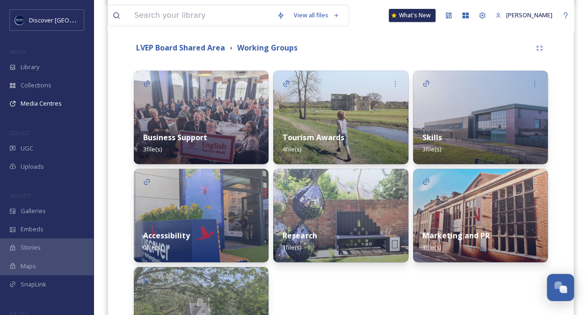
scroll to position [205, 0]
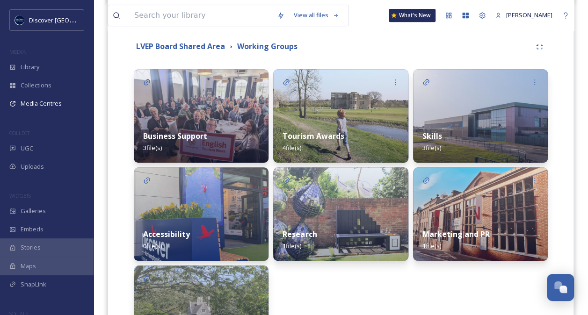
click at [463, 139] on div "Skills 3 file(s)" at bounding box center [480, 142] width 135 height 42
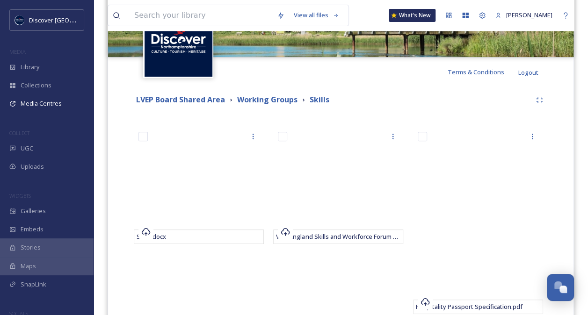
scroll to position [151, 0]
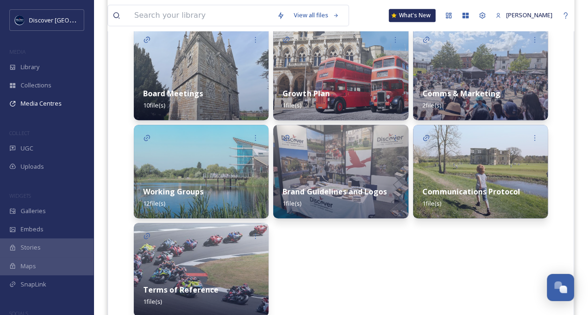
scroll to position [286, 0]
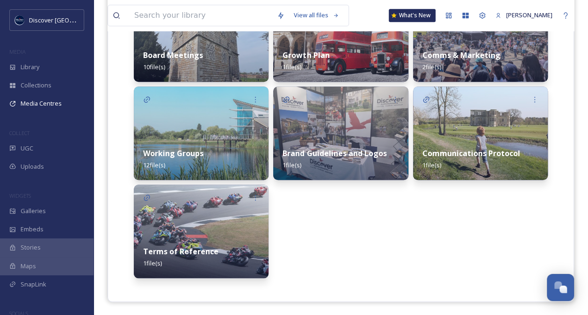
click at [189, 138] on div "Working Groups 12 file(s)" at bounding box center [201, 159] width 135 height 42
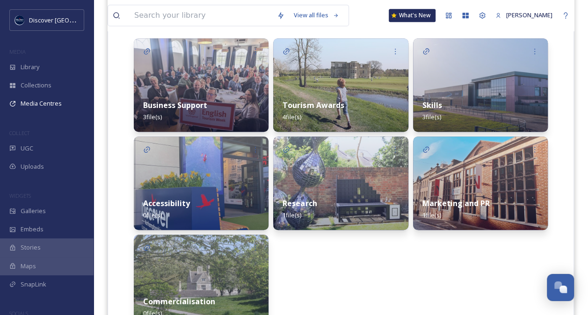
scroll to position [235, 0]
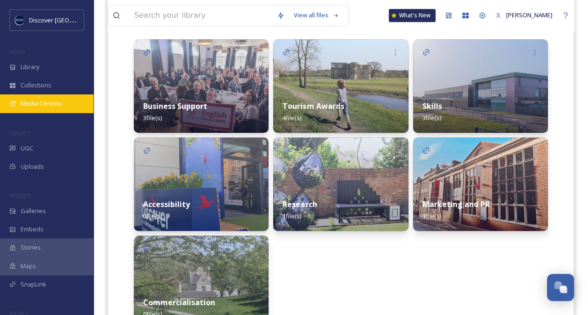
click at [49, 99] on span "Media Centres" at bounding box center [41, 103] width 41 height 9
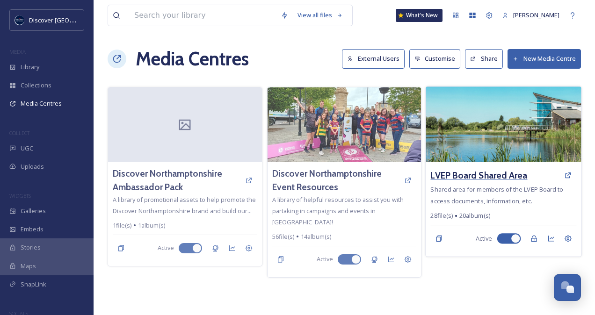
click at [477, 171] on h3 "LVEP Board Shared Area" at bounding box center [479, 176] width 97 height 14
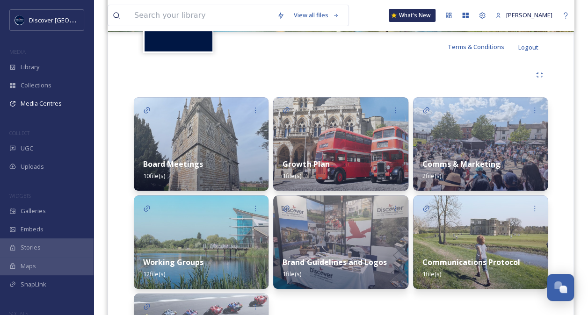
scroll to position [173, 0]
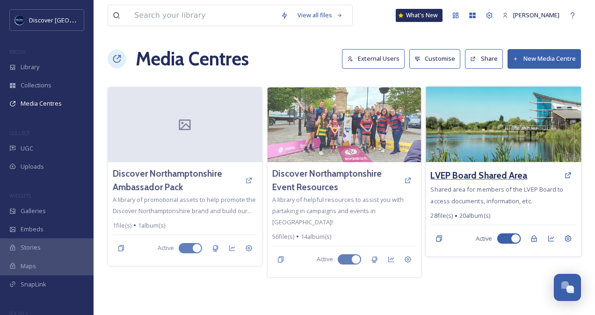
click at [477, 174] on h3 "LVEP Board Shared Area" at bounding box center [479, 176] width 97 height 14
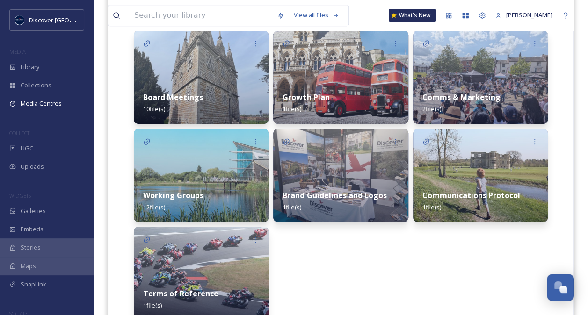
scroll to position [247, 0]
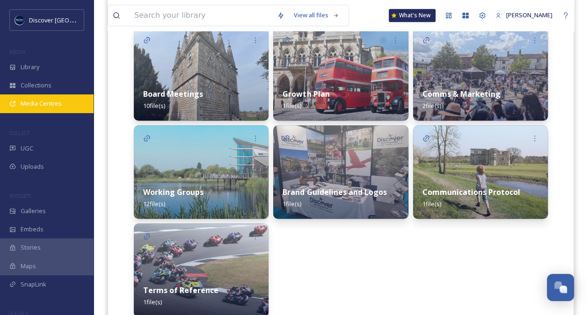
click at [54, 107] on span "Media Centres" at bounding box center [41, 103] width 41 height 9
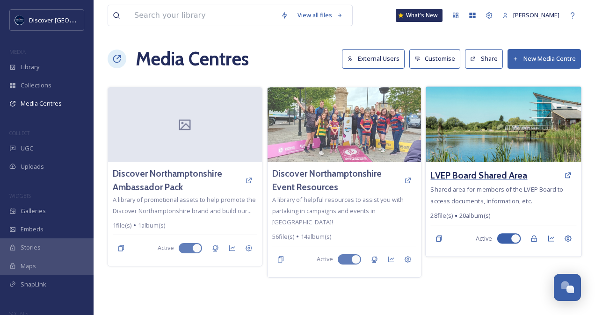
click at [489, 171] on h3 "LVEP Board Shared Area" at bounding box center [479, 176] width 97 height 14
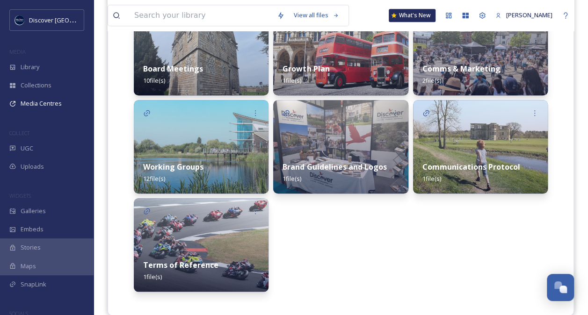
scroll to position [286, 0]
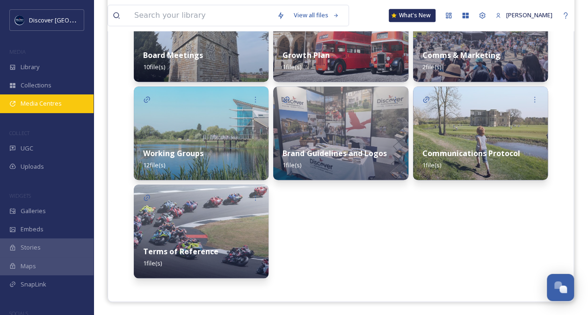
click at [59, 100] on span "Media Centres" at bounding box center [41, 103] width 41 height 9
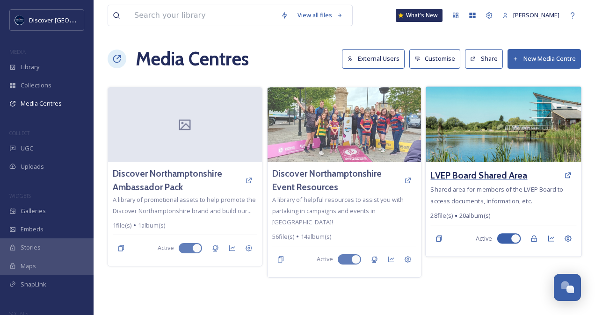
click at [501, 171] on h3 "LVEP Board Shared Area" at bounding box center [479, 176] width 97 height 14
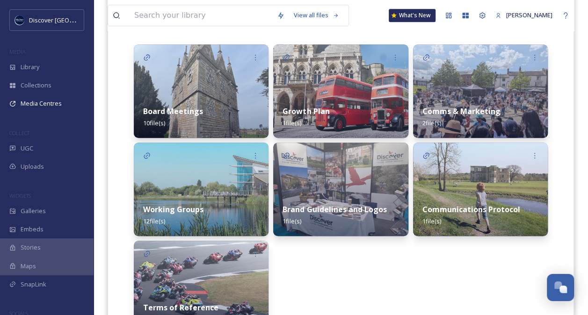
scroll to position [228, 0]
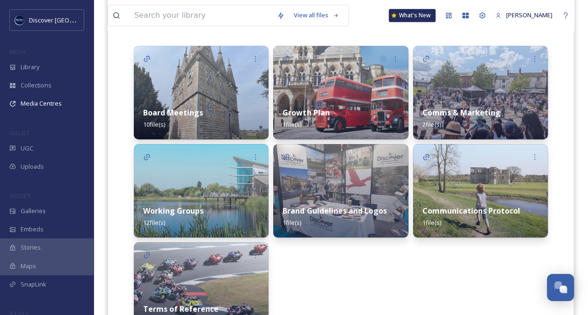
click at [214, 89] on img at bounding box center [201, 93] width 135 height 94
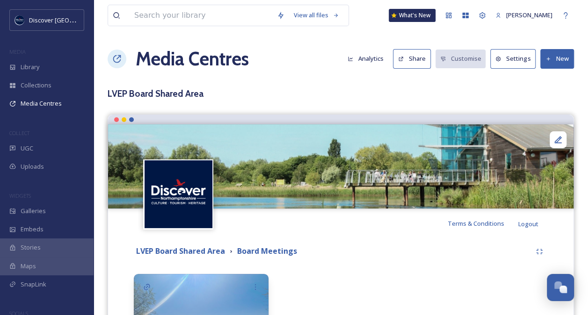
scroll to position [101, 0]
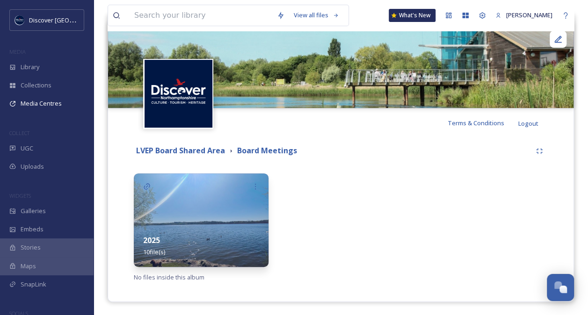
click at [196, 220] on img at bounding box center [201, 220] width 135 height 94
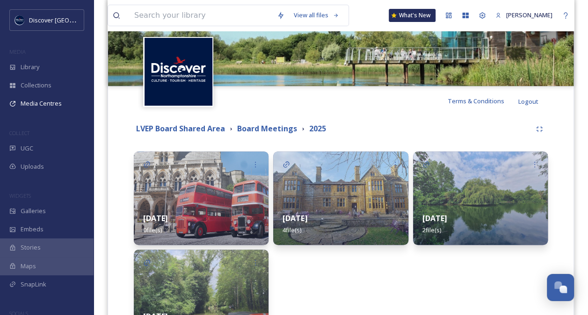
scroll to position [199, 0]
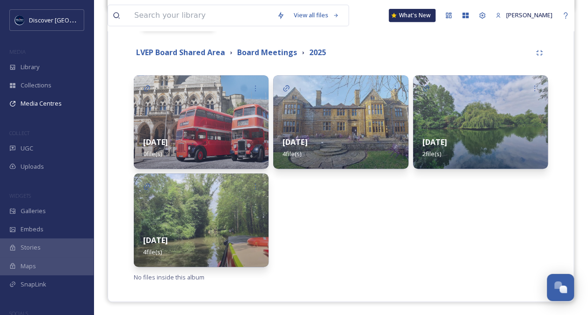
click at [322, 123] on img at bounding box center [340, 122] width 135 height 94
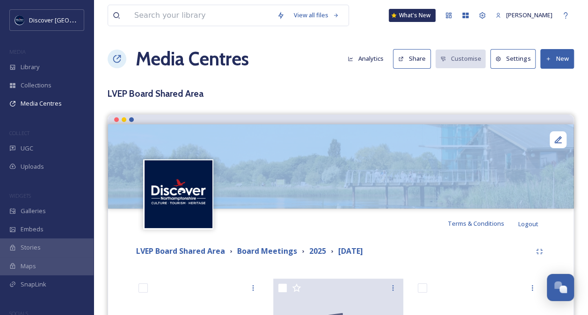
drag, startPoint x: 587, startPoint y: 93, endPoint x: 594, endPoint y: 178, distance: 85.9
click at [587, 178] on html "Discover Northamptonshire MEDIA Library Collections Media Centres COLLECT UGC U…" at bounding box center [294, 285] width 588 height 571
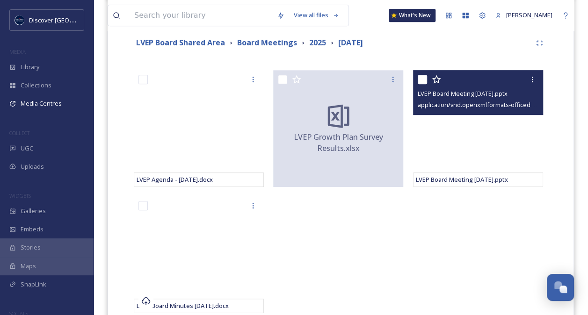
click at [477, 90] on span "LVEP Board Meeting [DATE].pptx" at bounding box center [463, 93] width 90 height 8
click at [534, 78] on icon at bounding box center [531, 79] width 7 height 7
click at [426, 111] on div "LVEP Board Meeting [DATE].pptx application/vnd.openxmlformats-officedocument.pr…" at bounding box center [478, 92] width 130 height 45
drag, startPoint x: 426, startPoint y: 111, endPoint x: 529, endPoint y: 79, distance: 107.8
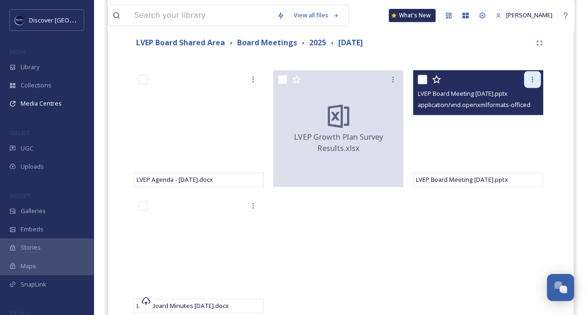
click at [529, 79] on icon at bounding box center [531, 79] width 7 height 7
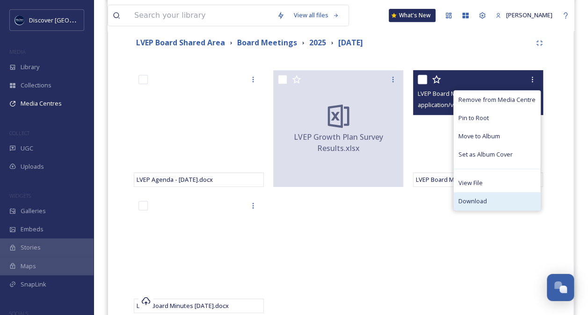
click at [481, 197] on span "Download" at bounding box center [472, 201] width 29 height 9
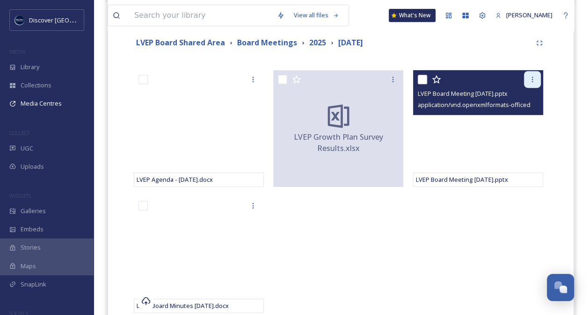
click at [529, 79] on icon at bounding box center [531, 79] width 7 height 7
click at [435, 177] on span "LVEP Board Meeting [DATE].pptx" at bounding box center [462, 179] width 92 height 8
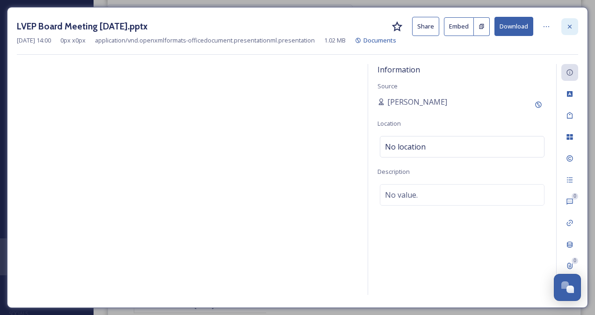
click at [571, 26] on icon at bounding box center [569, 26] width 7 height 7
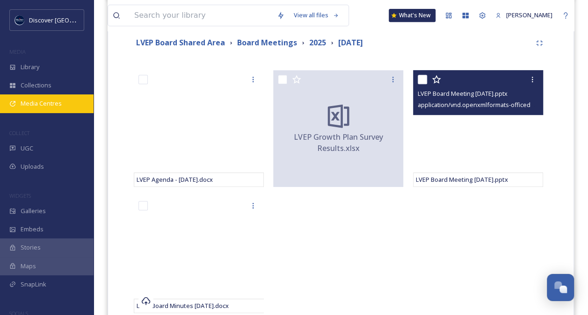
click at [34, 98] on div "Media Centres" at bounding box center [47, 103] width 94 height 18
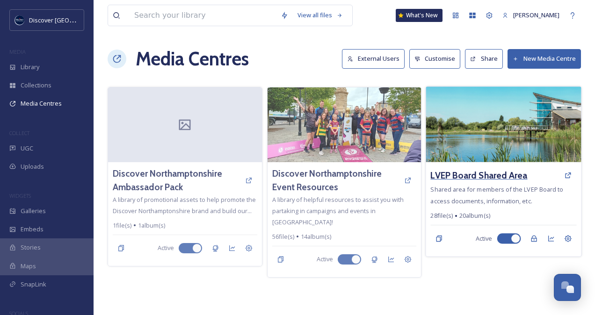
click at [467, 174] on h3 "LVEP Board Shared Area" at bounding box center [479, 176] width 97 height 14
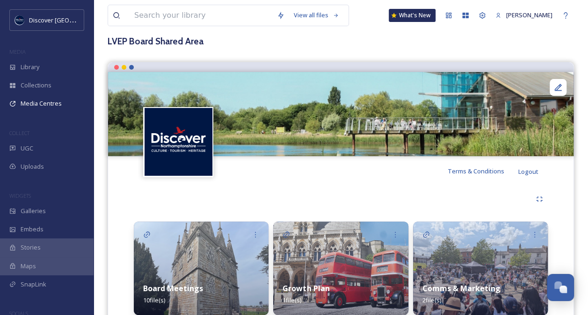
scroll to position [204, 0]
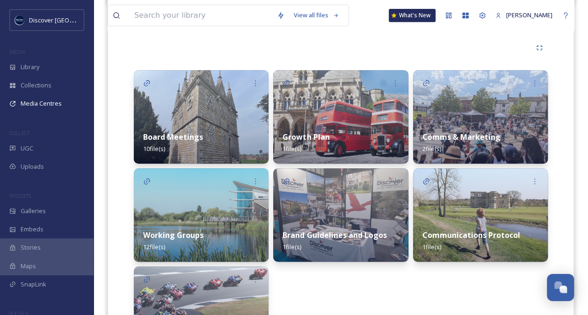
click at [310, 128] on div "Growth Plan 1 file(s)" at bounding box center [340, 143] width 135 height 42
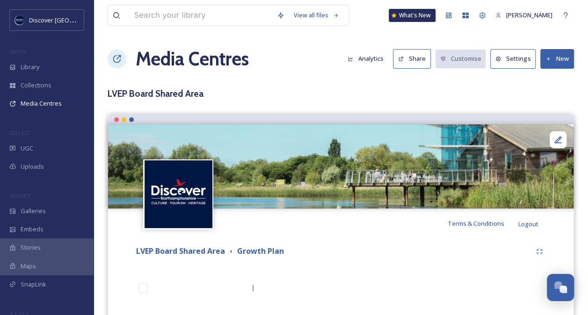
scroll to position [129, 0]
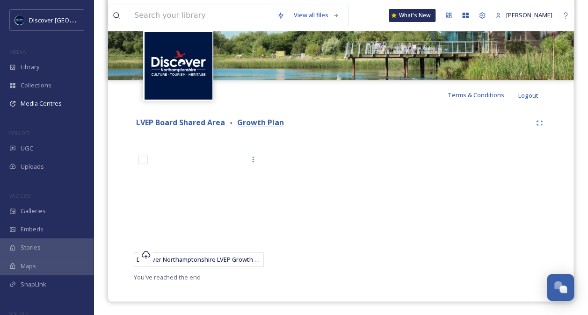
click at [261, 121] on strong "Growth Plan" at bounding box center [260, 122] width 47 height 10
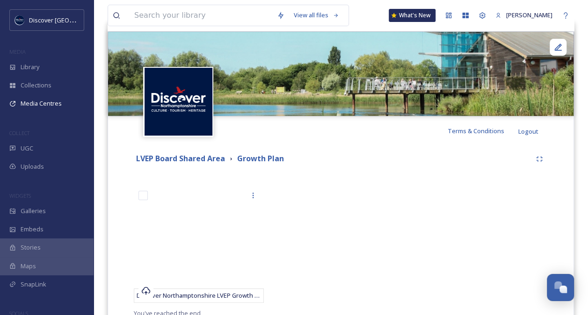
scroll to position [129, 0]
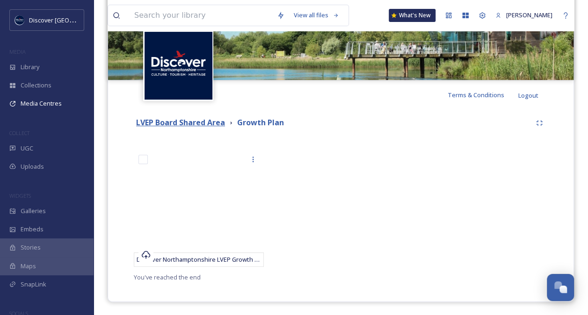
click at [192, 121] on strong "LVEP Board Shared Area" at bounding box center [180, 122] width 89 height 10
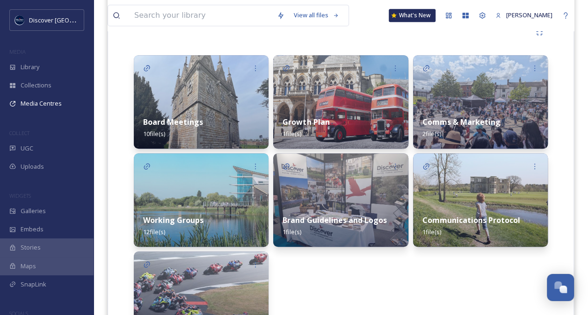
scroll to position [258, 0]
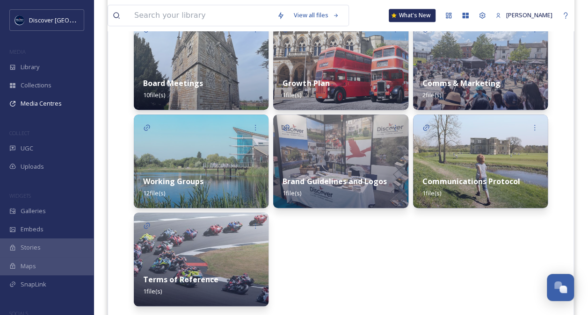
drag, startPoint x: 176, startPoint y: 53, endPoint x: 412, endPoint y: 254, distance: 310.8
click at [413, 254] on div "Comms & Marketing 2 file(s) Communications Protocol 1 file(s)" at bounding box center [480, 161] width 135 height 290
click at [182, 86] on strong "Board Meetings" at bounding box center [173, 83] width 60 height 10
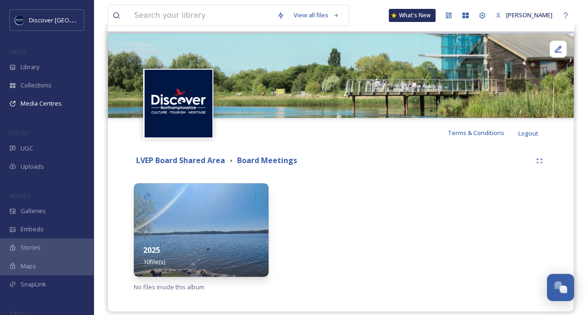
scroll to position [96, 0]
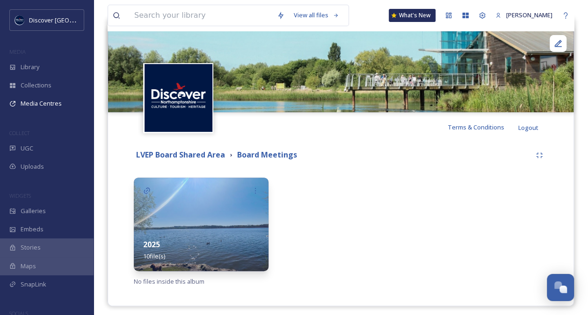
click at [214, 224] on img at bounding box center [201, 225] width 135 height 94
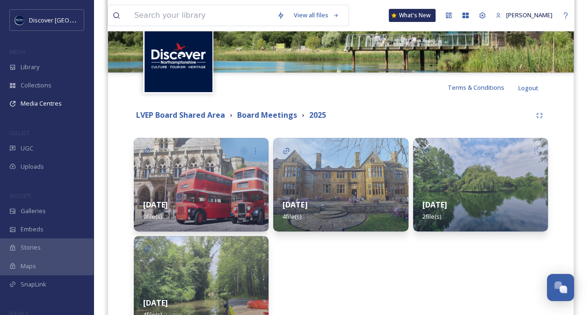
scroll to position [137, 0]
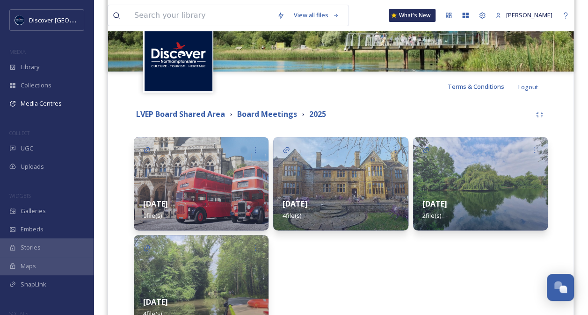
click at [498, 200] on div "[DATE] 2 file(s)" at bounding box center [480, 210] width 135 height 42
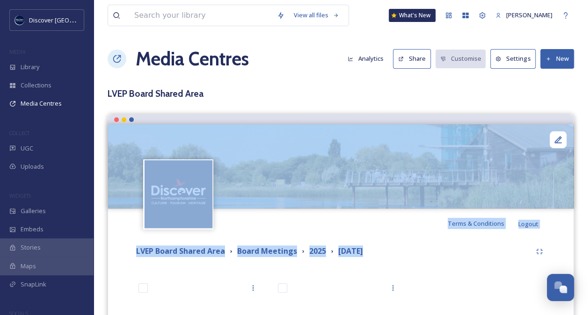
drag, startPoint x: 587, startPoint y: 130, endPoint x: 590, endPoint y: 256, distance: 126.8
click at [587, 256] on html "Discover Northamptonshire MEDIA Library Collections Media Centres COLLECT UGC U…" at bounding box center [294, 222] width 588 height 445
drag, startPoint x: 590, startPoint y: 256, endPoint x: 518, endPoint y: 261, distance: 72.7
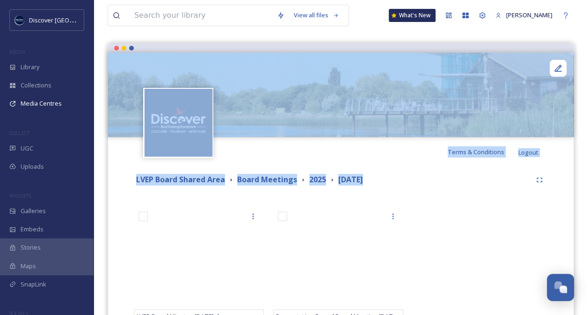
scroll to position [73, 0]
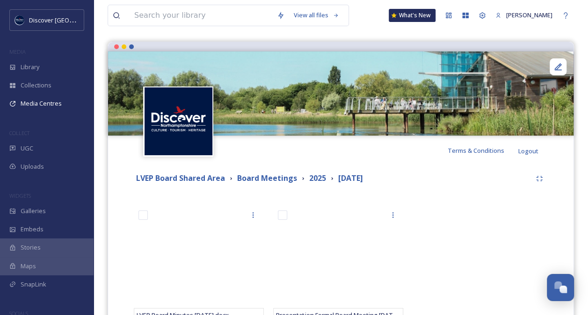
click at [485, 258] on div at bounding box center [480, 267] width 135 height 122
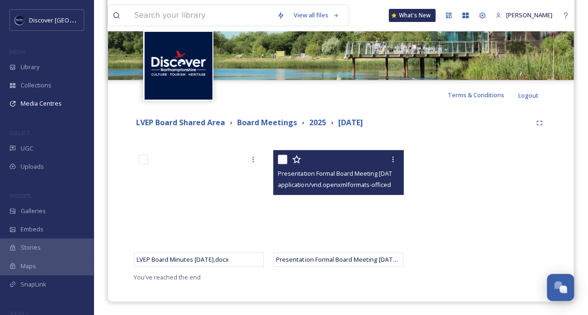
click at [343, 173] on span "Presentation Formal Board Meeting [DATE].pptx" at bounding box center [344, 173] width 133 height 9
click at [326, 187] on span "application/vnd.openxmlformats-officedocument.presentationml.presentation | 5.8…" at bounding box center [407, 184] width 258 height 9
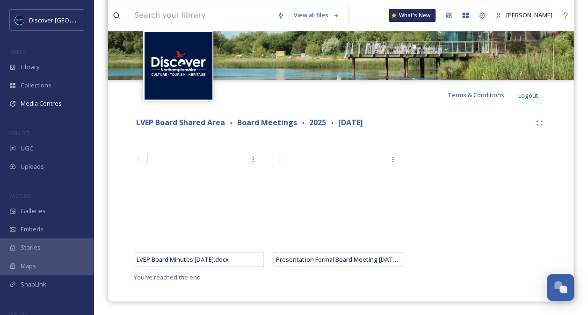
click at [519, 160] on div at bounding box center [480, 211] width 135 height 122
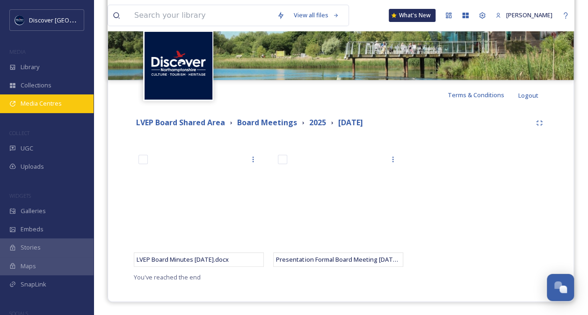
click at [54, 103] on span "Media Centres" at bounding box center [41, 103] width 41 height 9
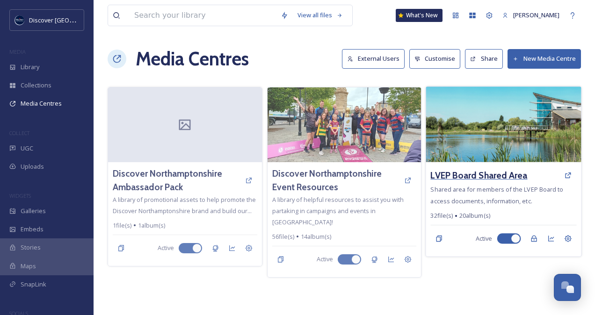
click at [508, 179] on h3 "LVEP Board Shared Area" at bounding box center [479, 176] width 97 height 14
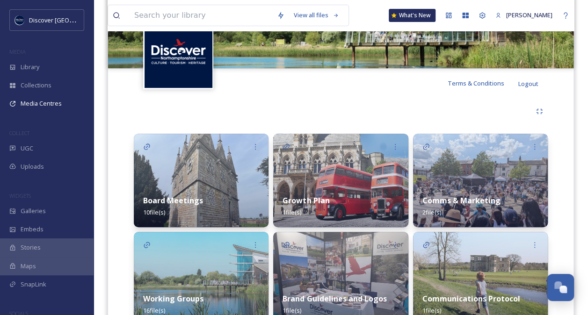
scroll to position [189, 0]
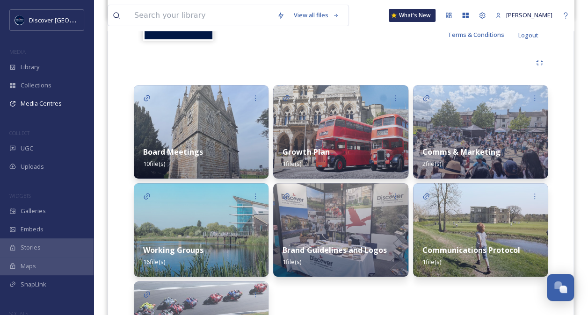
click at [189, 140] on div "Board Meetings 10 file(s)" at bounding box center [201, 158] width 135 height 42
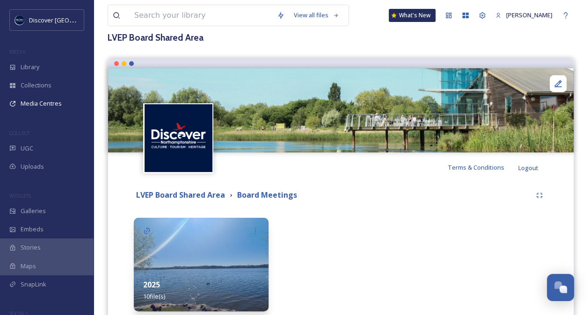
scroll to position [60, 0]
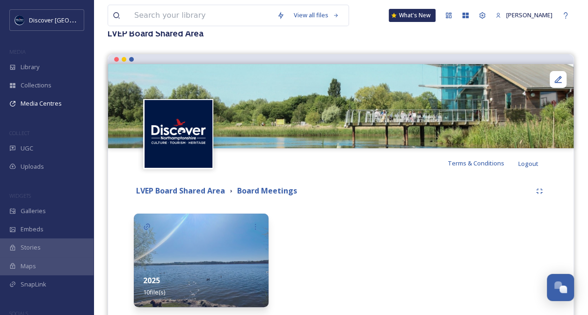
click at [197, 264] on img at bounding box center [201, 261] width 135 height 94
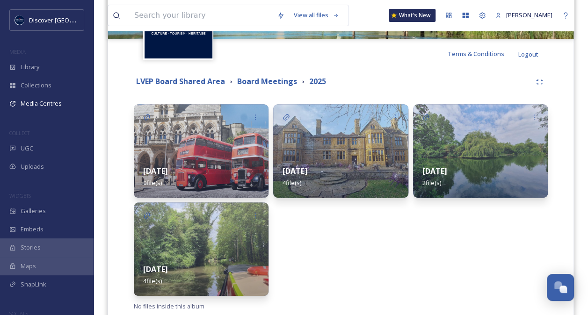
scroll to position [170, 0]
click at [193, 159] on div "[DATE] 0 file(s)" at bounding box center [201, 177] width 135 height 42
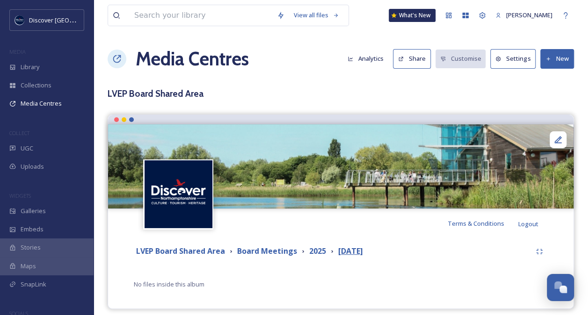
click at [356, 253] on strong "[DATE]" at bounding box center [350, 251] width 25 height 10
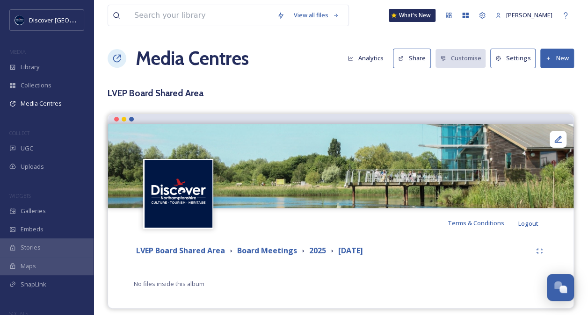
scroll to position [7, 0]
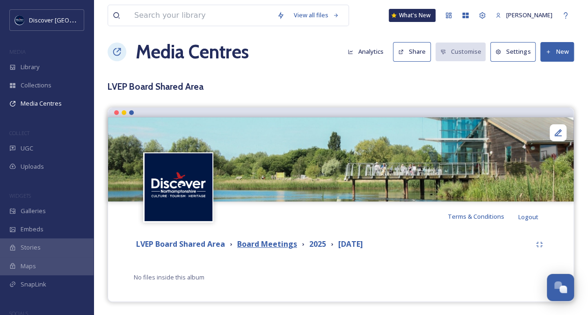
click at [275, 245] on strong "Board Meetings" at bounding box center [267, 244] width 60 height 10
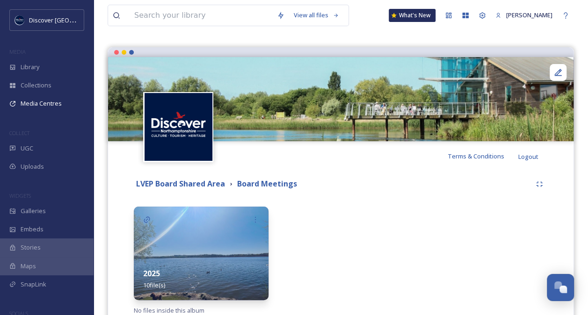
scroll to position [72, 0]
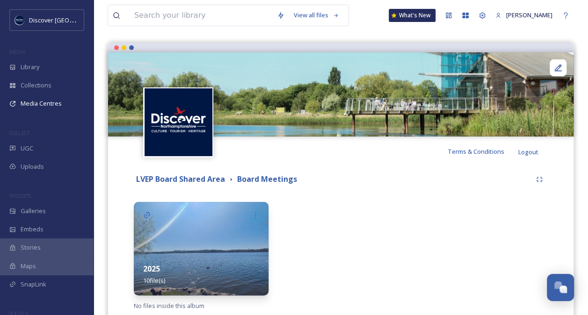
click at [195, 265] on div "2025 10 file(s)" at bounding box center [201, 275] width 135 height 42
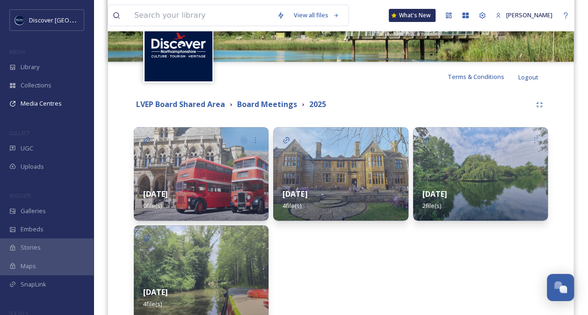
scroll to position [164, 0]
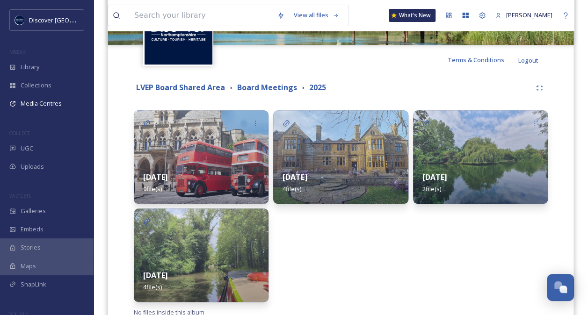
click at [215, 170] on div "[DATE] 0 file(s)" at bounding box center [201, 183] width 135 height 42
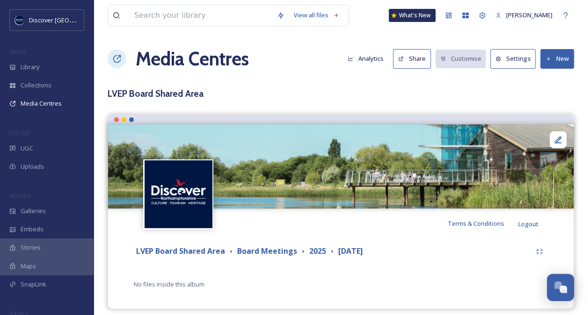
scroll to position [7, 0]
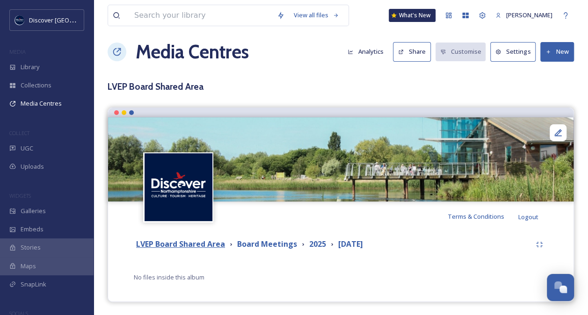
click at [176, 242] on strong "LVEP Board Shared Area" at bounding box center [180, 244] width 89 height 10
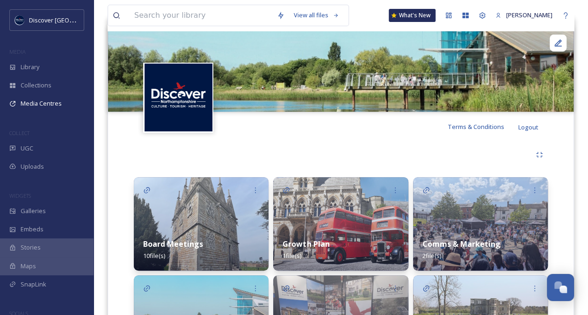
scroll to position [124, 0]
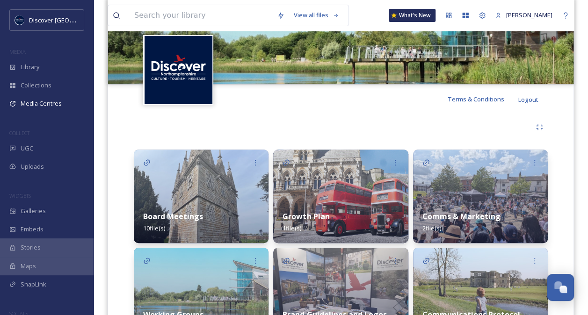
click at [217, 212] on div "Board Meetings 10 file(s)" at bounding box center [201, 223] width 135 height 42
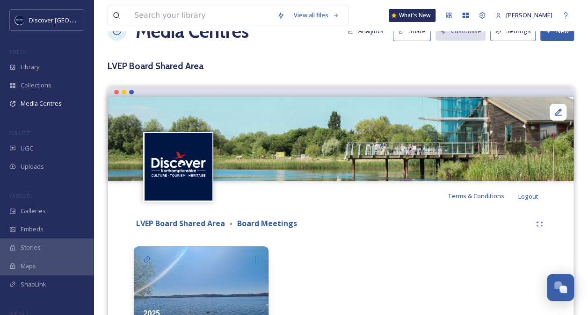
scroll to position [47, 0]
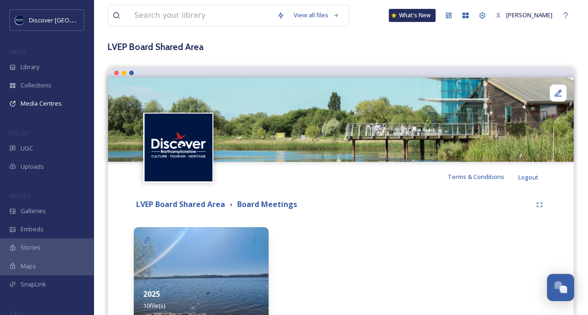
click at [184, 266] on img at bounding box center [201, 274] width 135 height 94
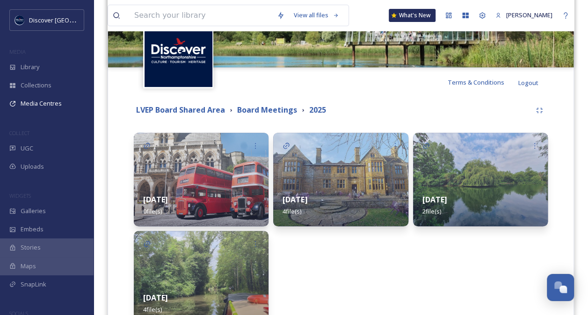
scroll to position [143, 0]
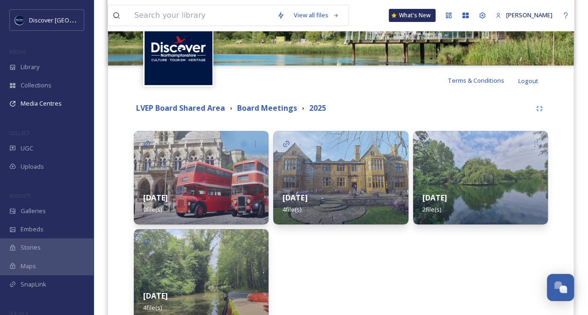
click at [185, 183] on div "[DATE] 0 file(s)" at bounding box center [201, 204] width 135 height 42
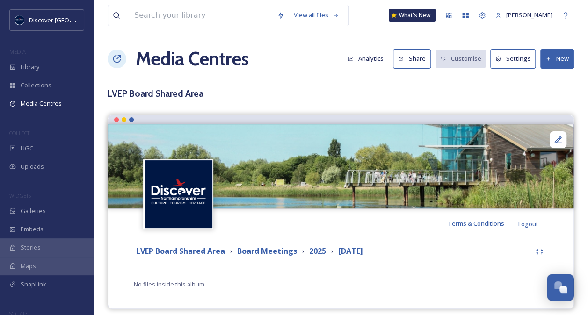
scroll to position [7, 0]
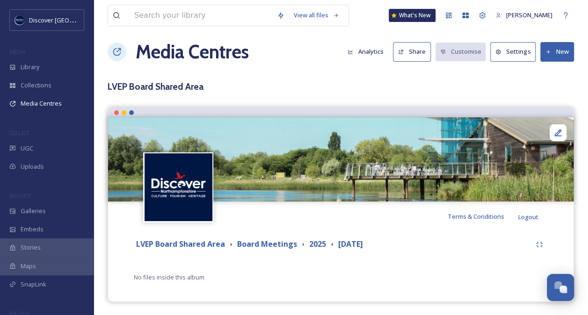
click at [256, 237] on div "LVEP Board Shared Area Board Meetings 2025 [DATE]" at bounding box center [341, 244] width 414 height 17
click at [258, 242] on strong "Board Meetings" at bounding box center [267, 244] width 60 height 10
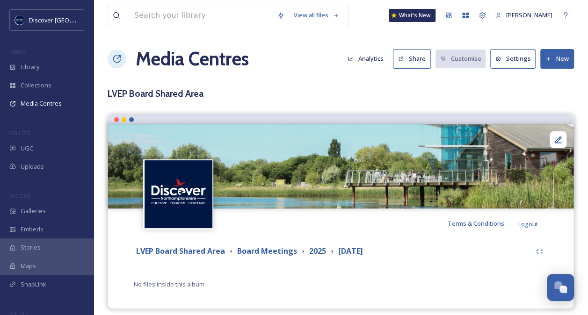
scroll to position [7, 0]
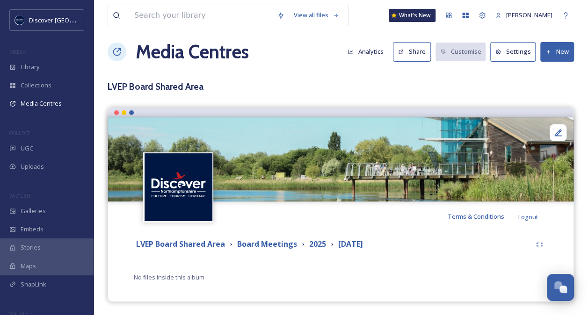
click at [430, 86] on h3 "LVEP Board Shared Area" at bounding box center [341, 87] width 466 height 14
click at [311, 222] on div "Terms & Conditions Logout" at bounding box center [340, 217] width 465 height 30
click at [280, 243] on strong "Board Meetings" at bounding box center [267, 244] width 60 height 10
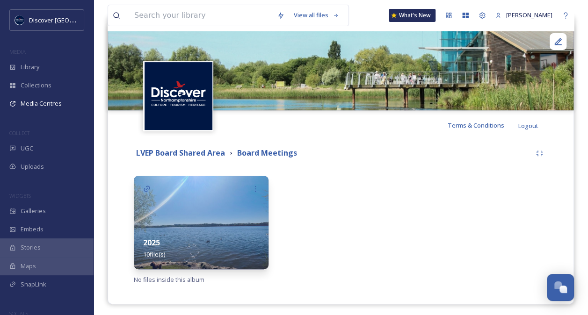
scroll to position [101, 0]
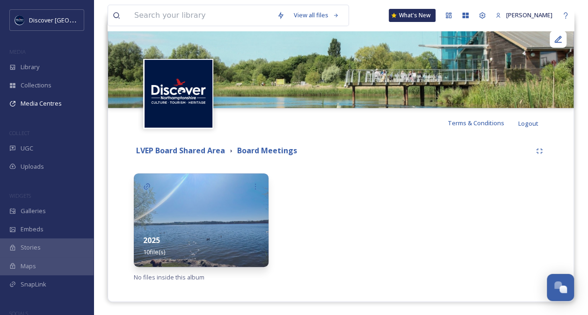
click at [187, 209] on img at bounding box center [201, 220] width 135 height 94
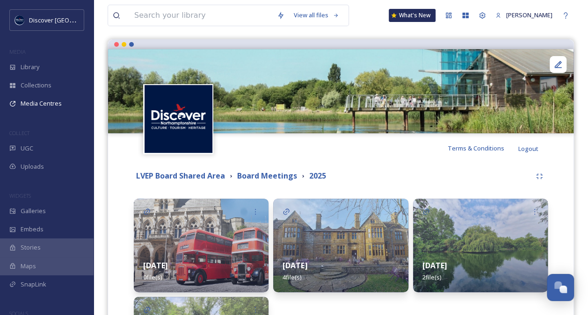
scroll to position [199, 0]
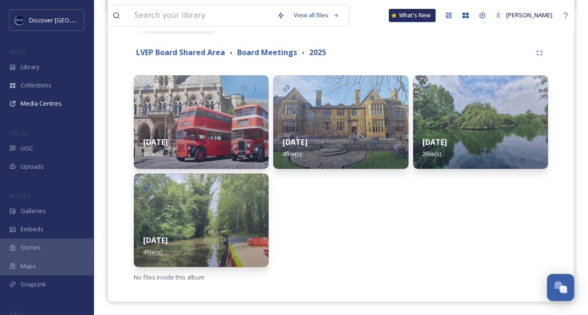
click at [375, 51] on div "LVEP Board Shared Area Board Meetings 2025" at bounding box center [332, 53] width 397 height 12
click at [225, 223] on img at bounding box center [201, 220] width 135 height 94
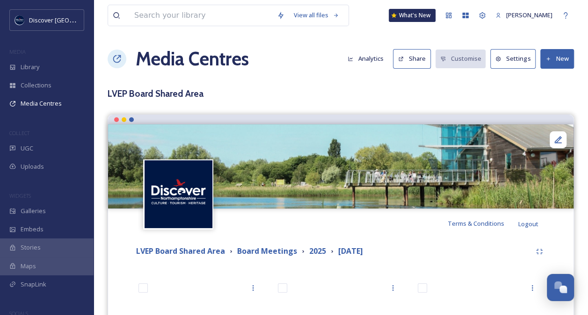
click at [435, 243] on div "LVEP Board Shared Area Board Meetings 2025 [DATE]" at bounding box center [341, 251] width 414 height 17
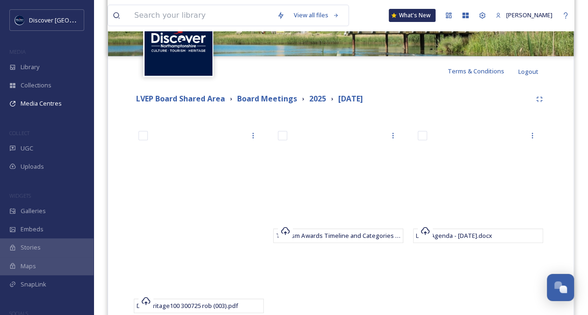
scroll to position [157, 0]
